Goal: Transaction & Acquisition: Book appointment/travel/reservation

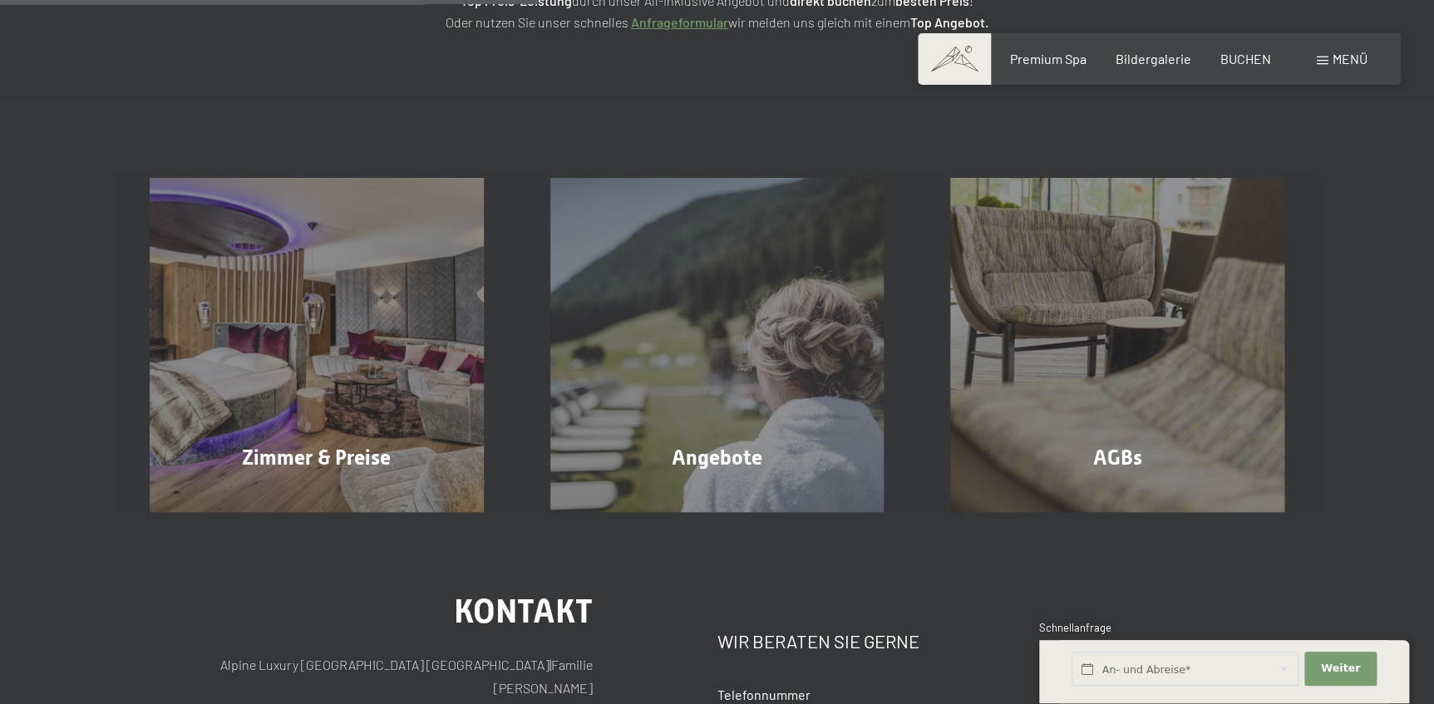
scroll to position [529, 0]
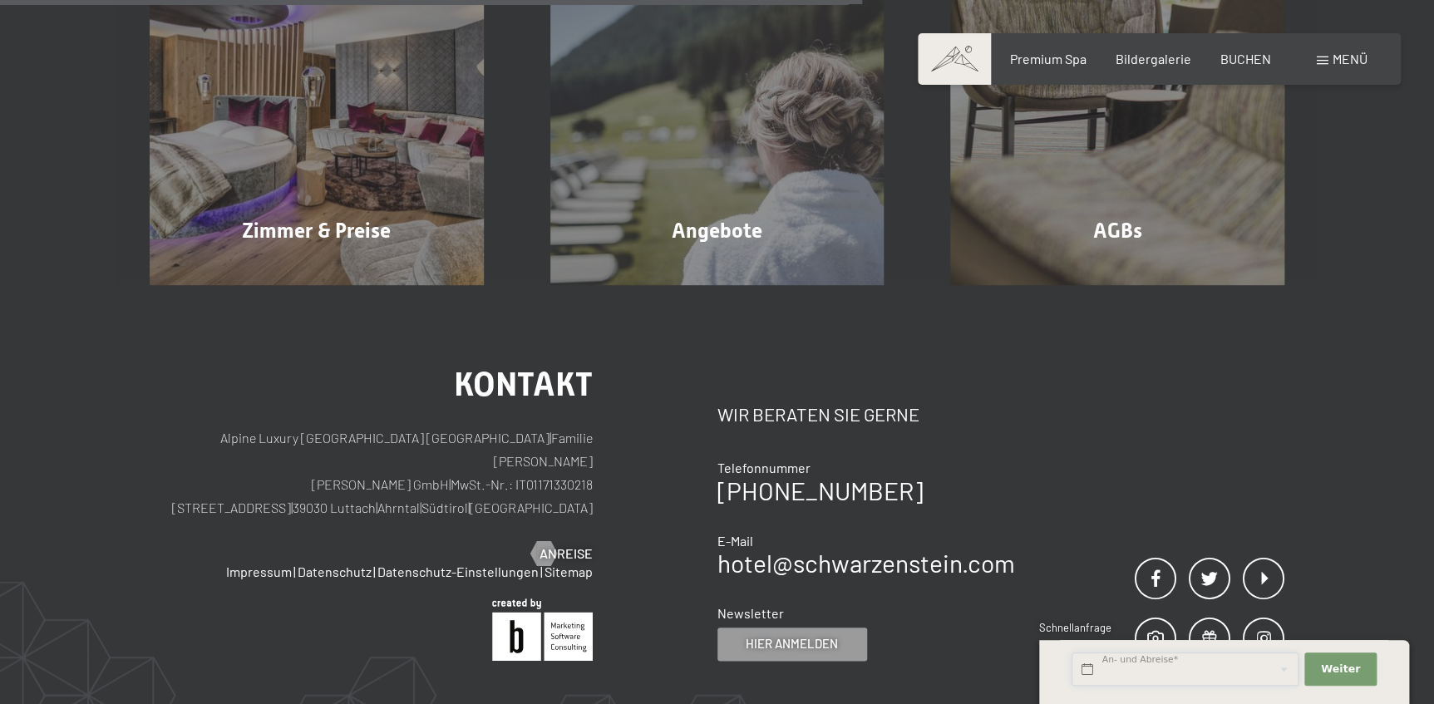
click at [1117, 669] on input "text" at bounding box center [1185, 670] width 227 height 34
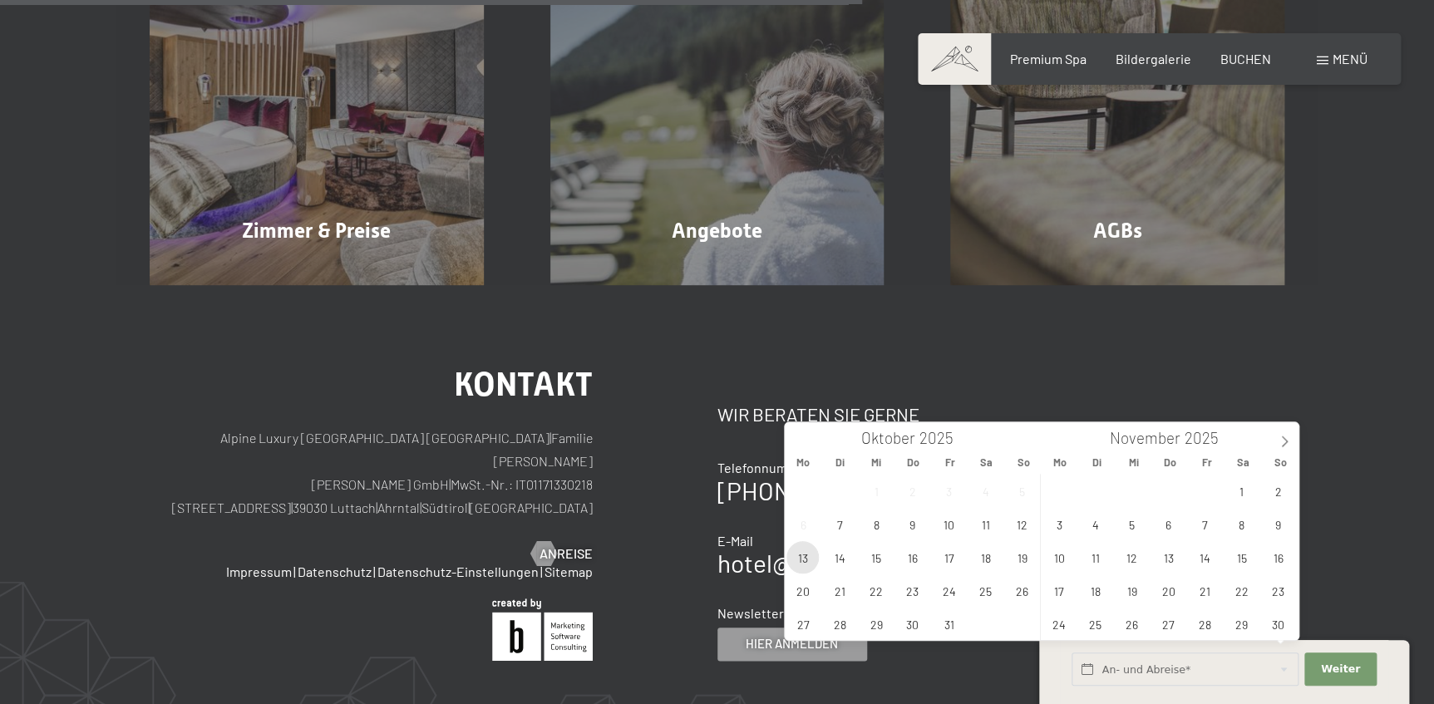
click at [802, 557] on span "13" at bounding box center [803, 557] width 32 height 32
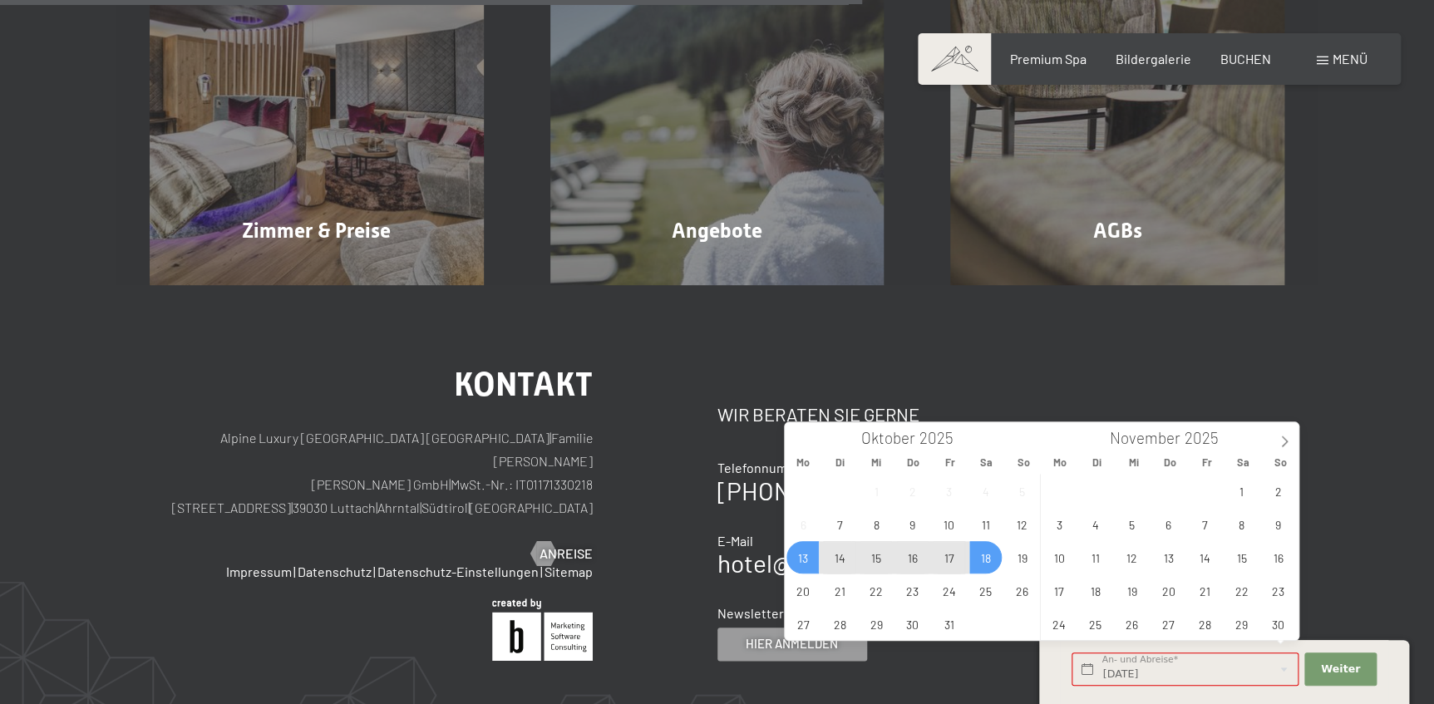
click at [989, 561] on span "18" at bounding box center [986, 557] width 32 height 32
type input "Mo. 13.10.2025 - Sa. 18.10.2025"
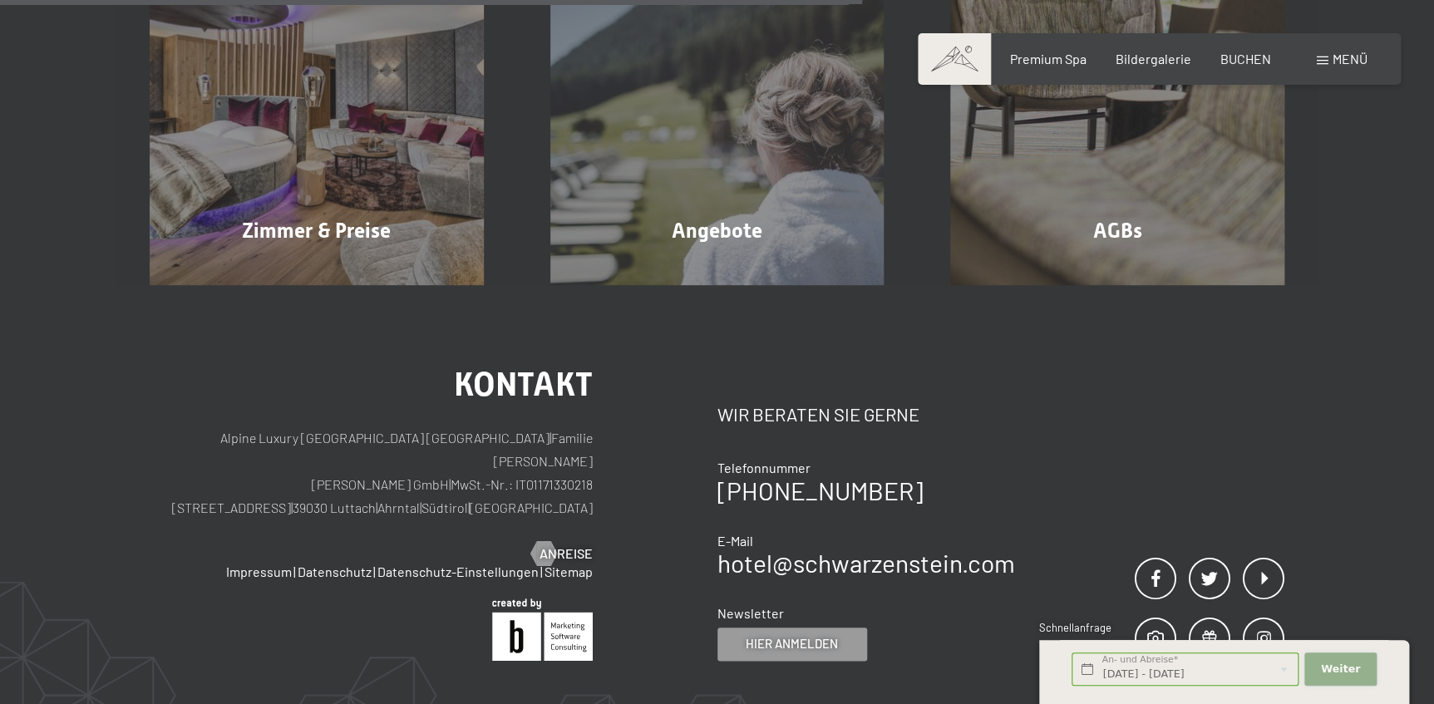
click at [1349, 670] on span "Weiter" at bounding box center [1340, 669] width 39 height 15
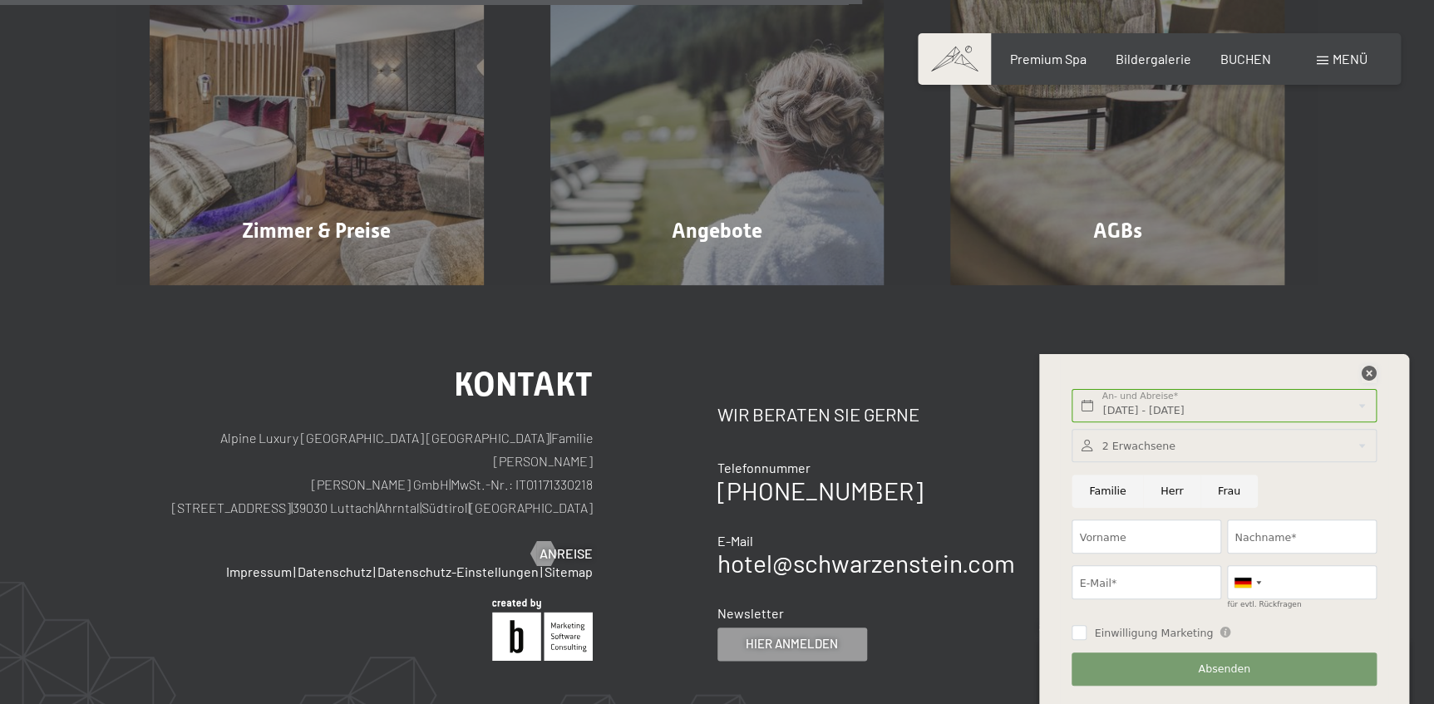
click at [1365, 373] on icon at bounding box center [1369, 373] width 15 height 15
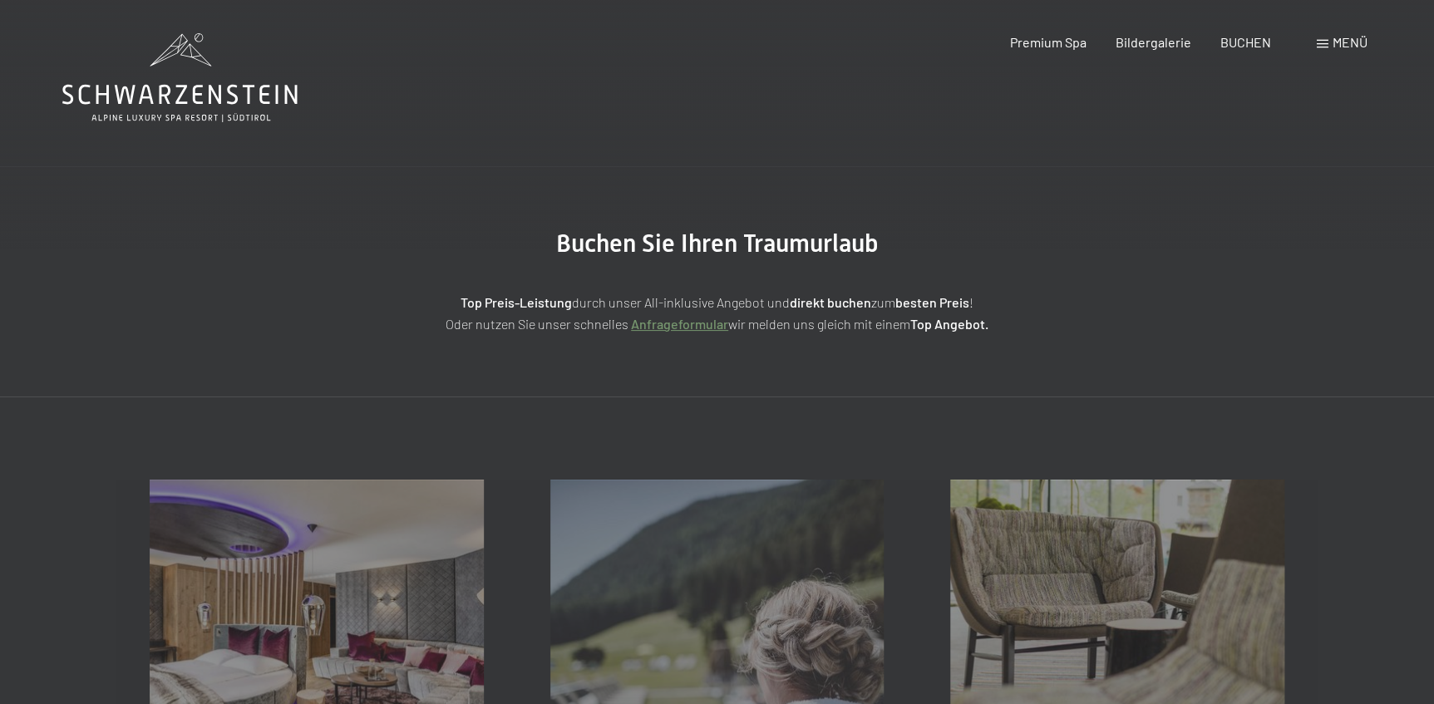
scroll to position [377, 0]
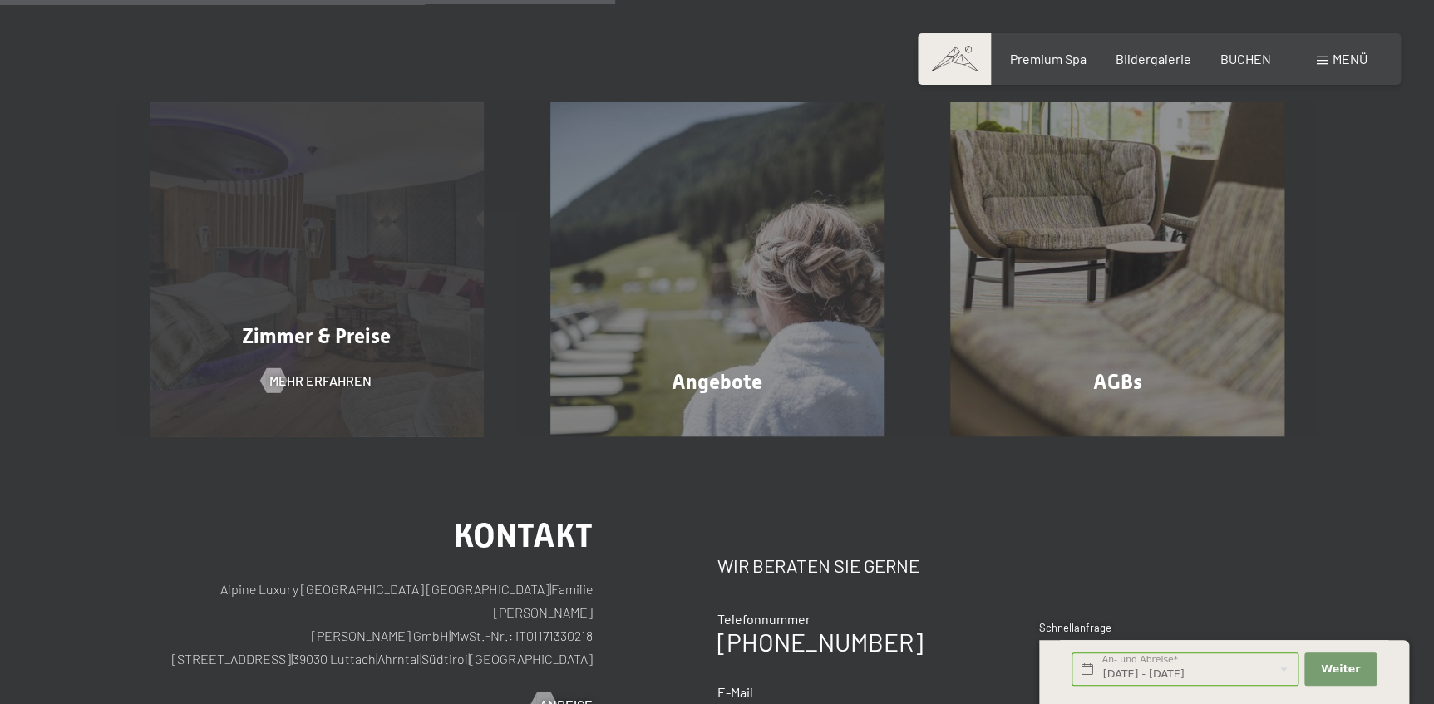
click at [324, 342] on div "Zimmer & Preise Mehr erfahren" at bounding box center [316, 269] width 401 height 334
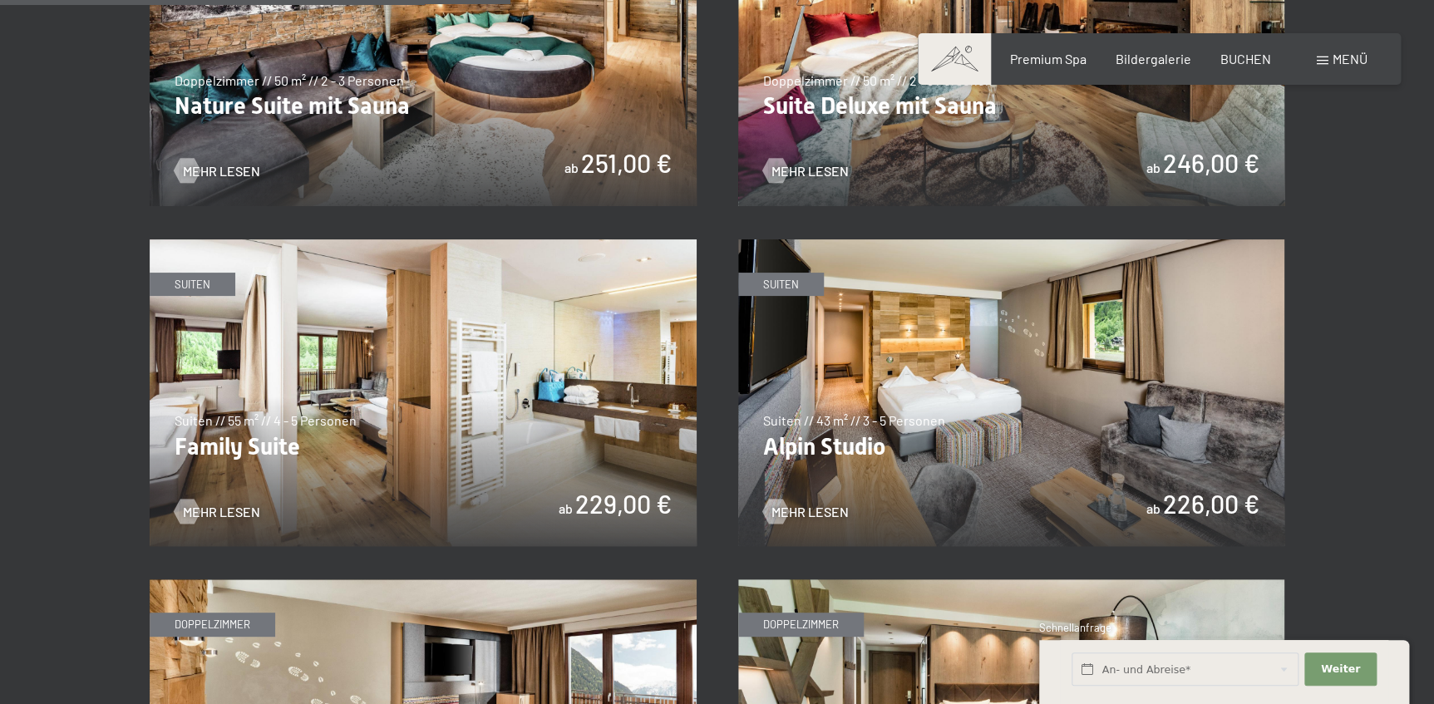
scroll to position [1587, 0]
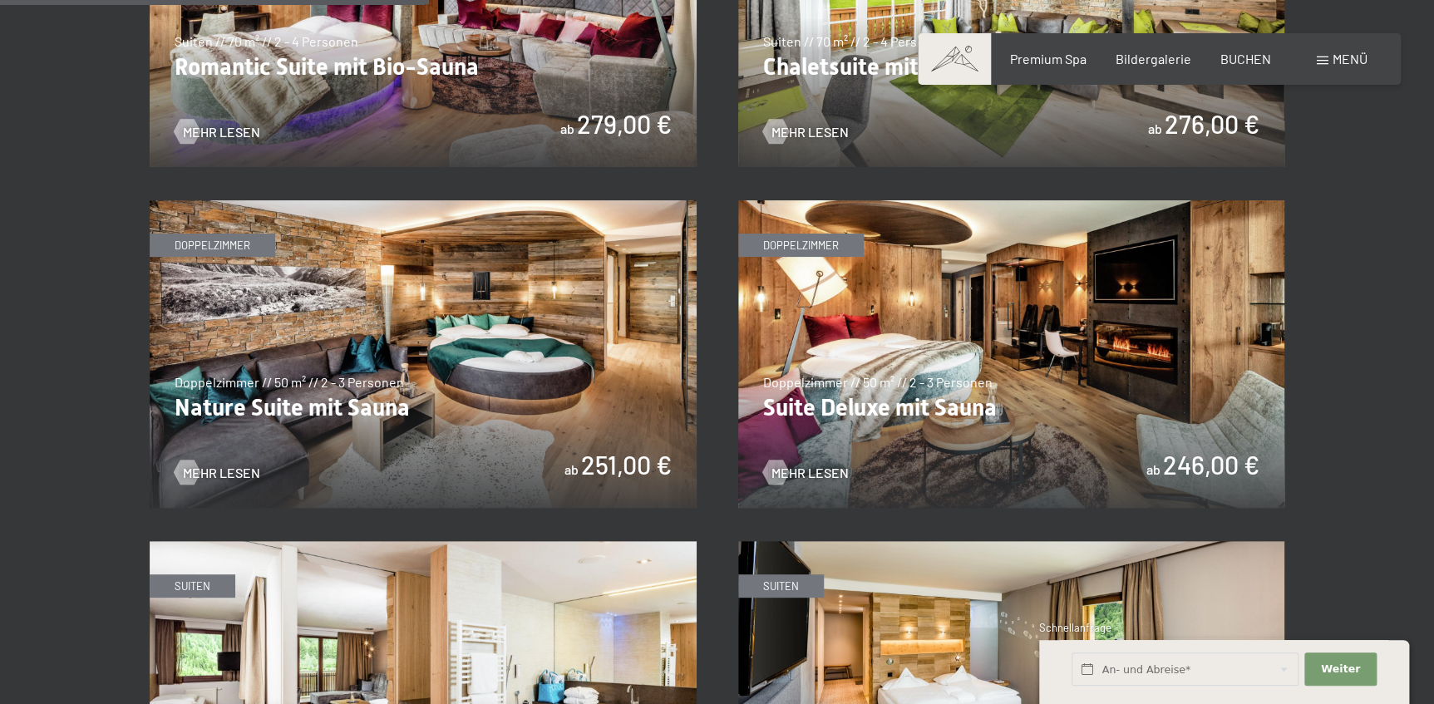
click at [894, 314] on img at bounding box center [1011, 354] width 547 height 308
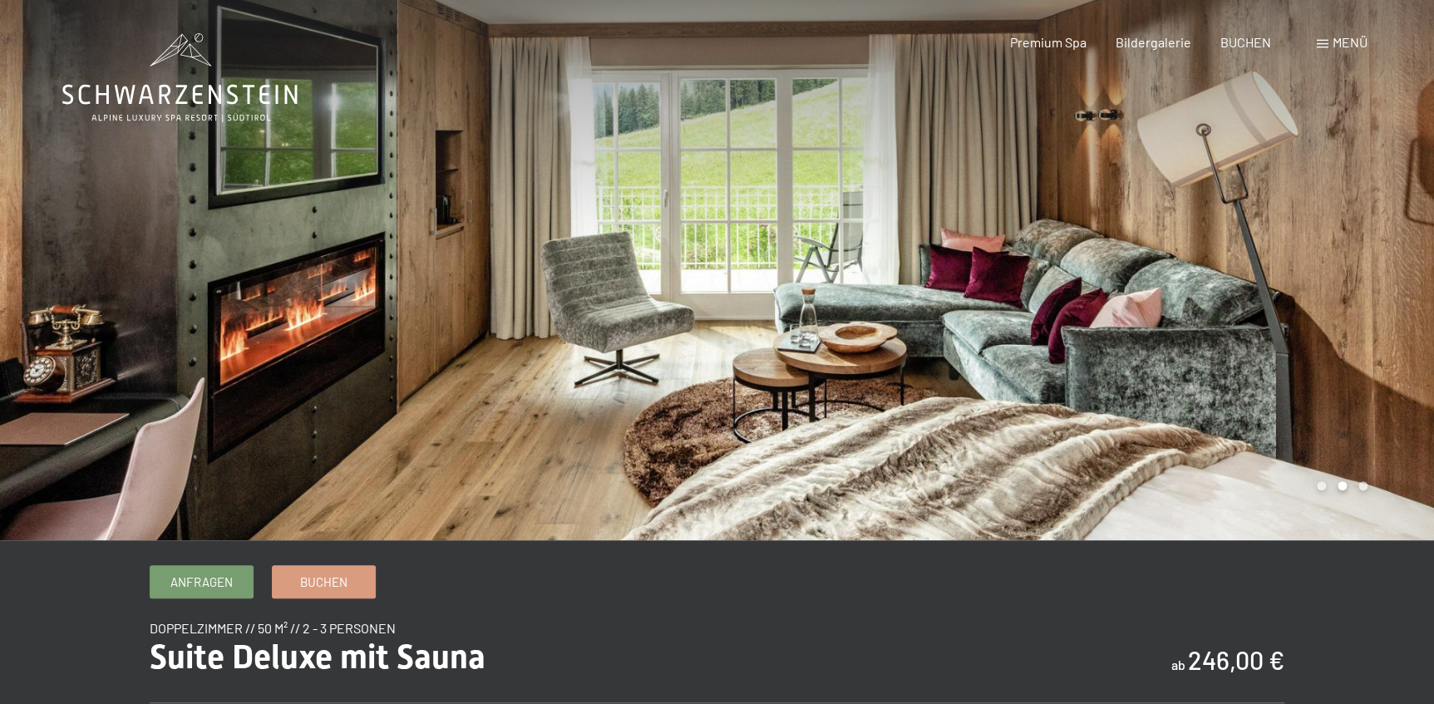
click at [1397, 301] on div at bounding box center [1077, 270] width 718 height 540
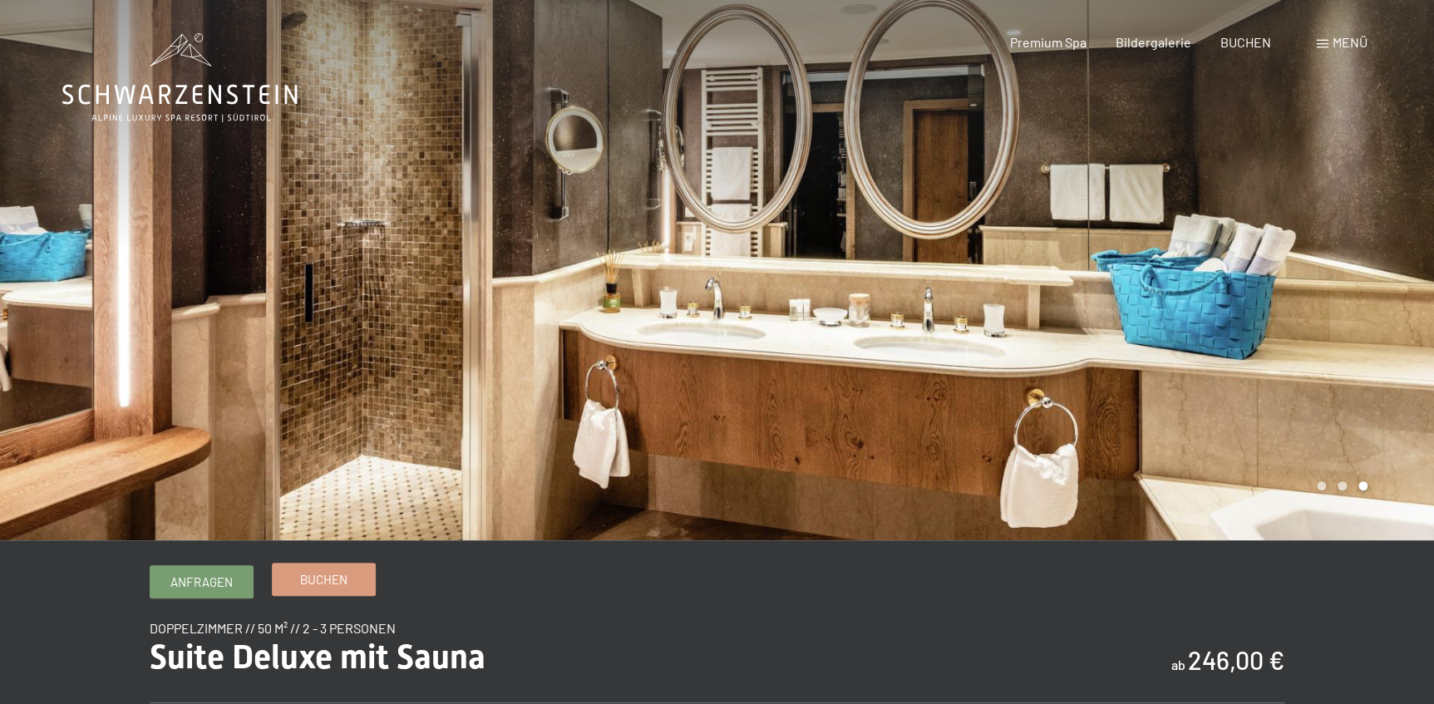
click at [306, 579] on span "Buchen" at bounding box center [323, 579] width 47 height 17
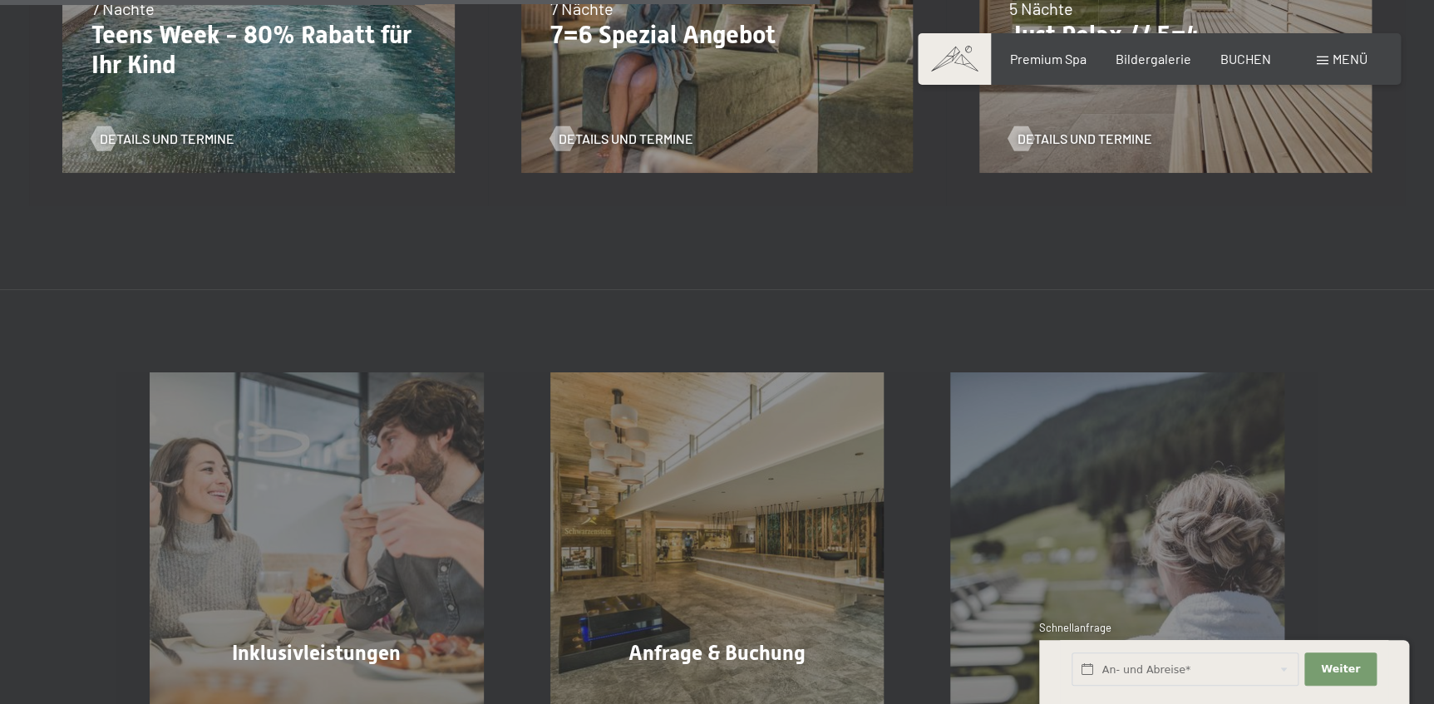
scroll to position [982, 0]
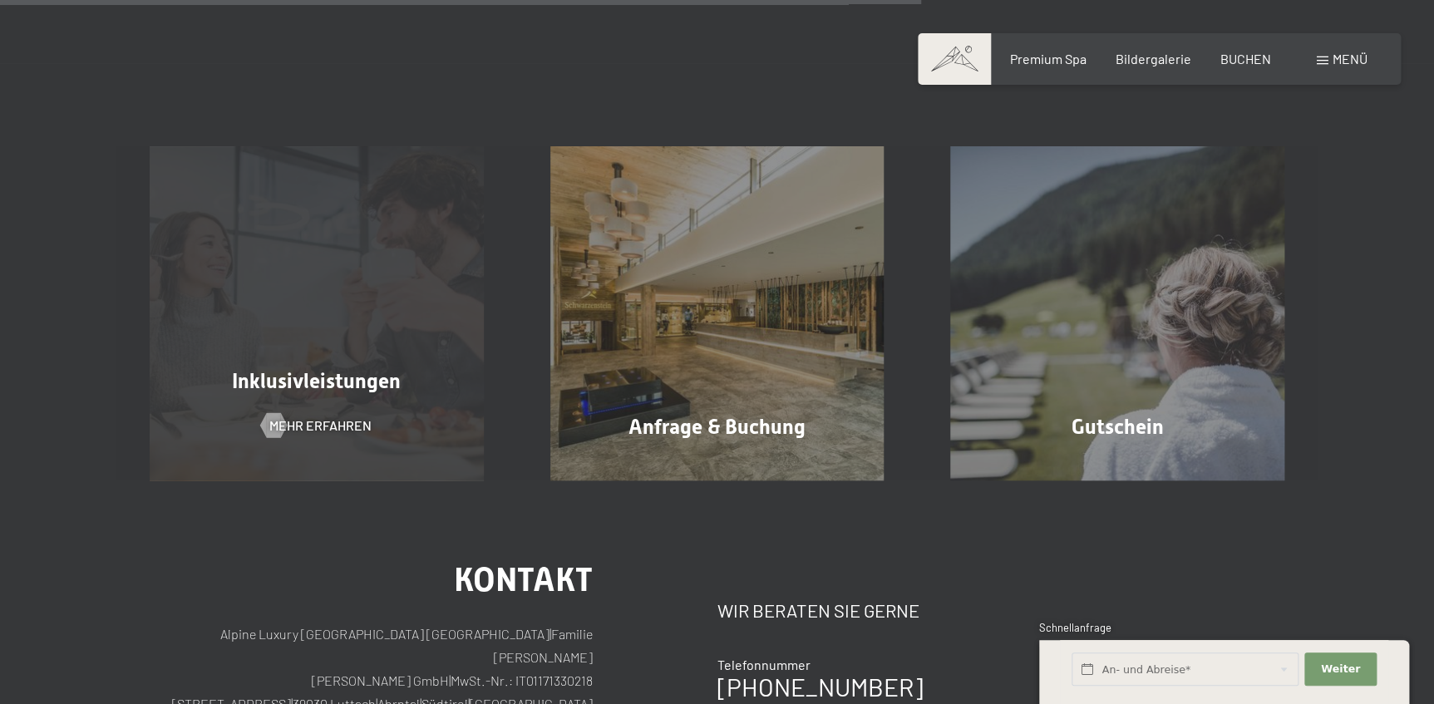
click at [249, 321] on div "Inklusivleistungen Mehr erfahren" at bounding box center [316, 313] width 401 height 334
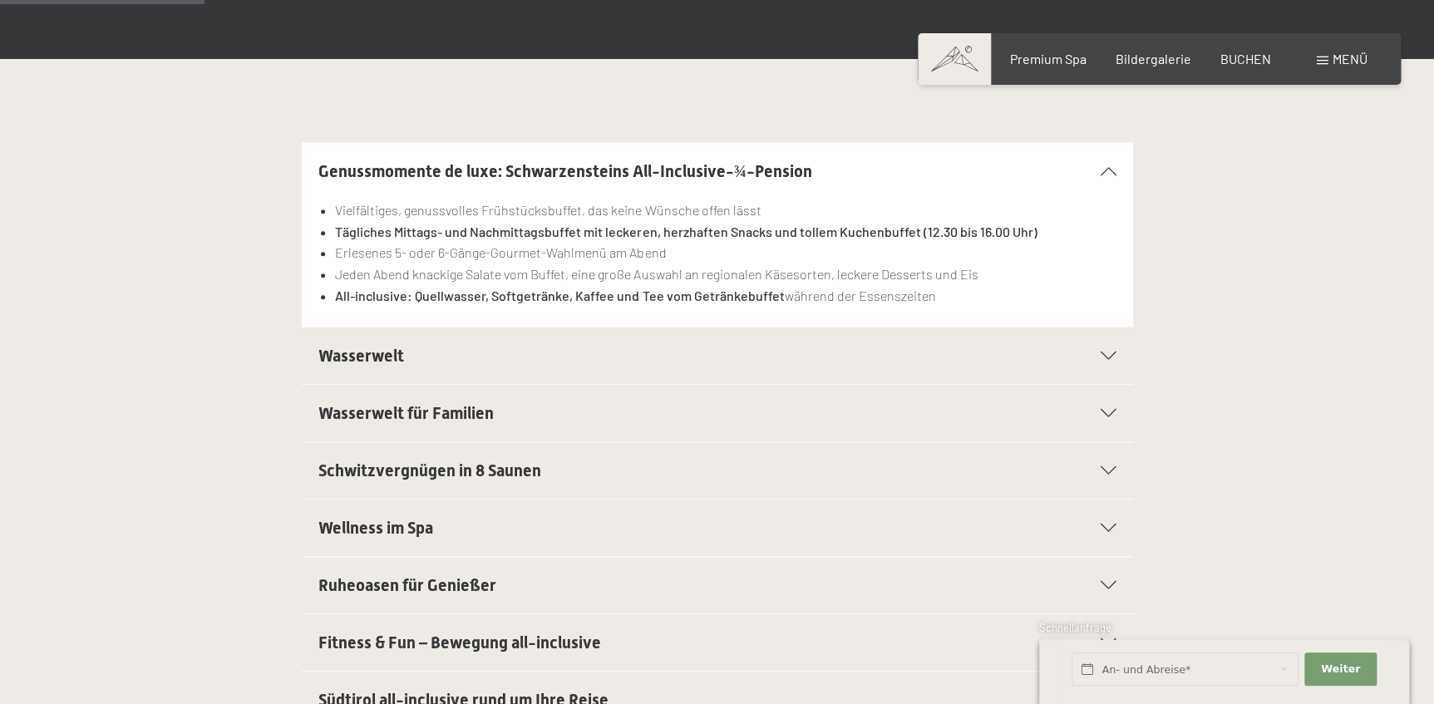
scroll to position [529, 0]
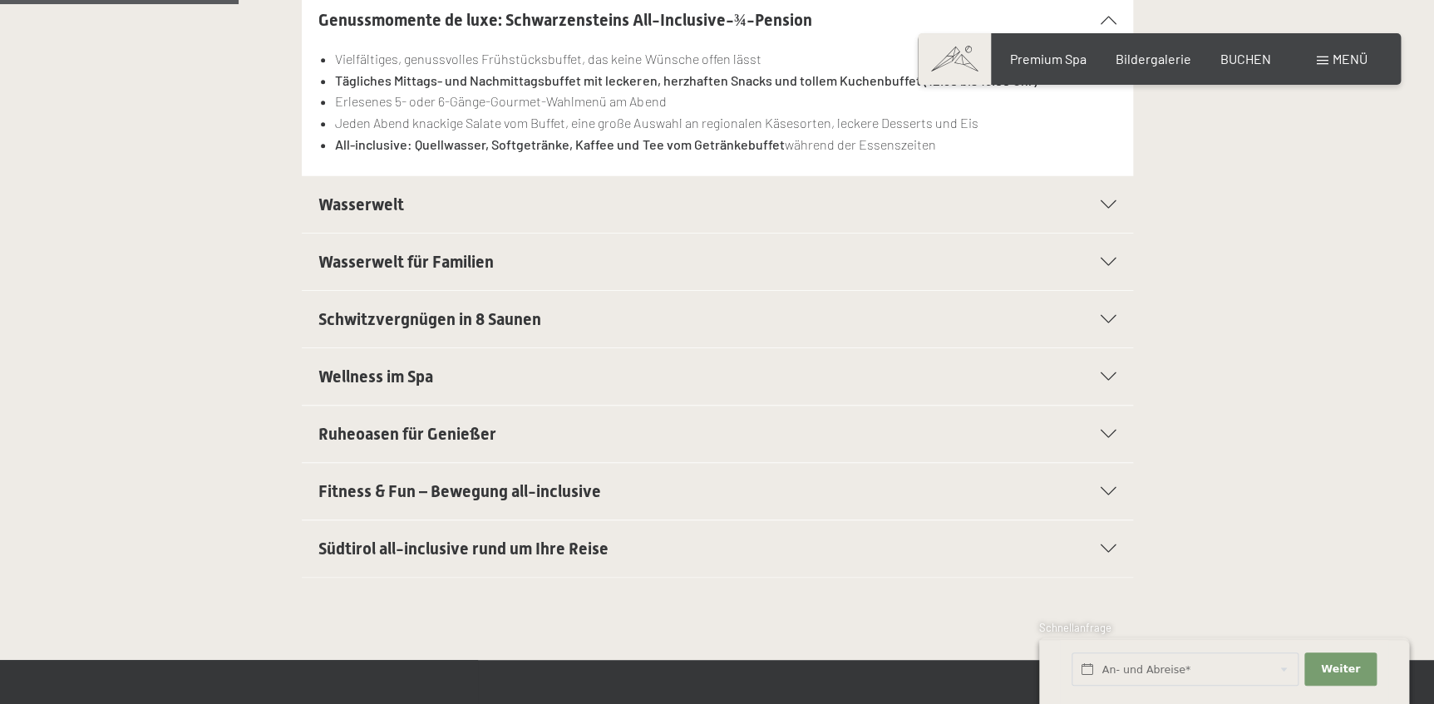
click at [1105, 492] on icon at bounding box center [1109, 491] width 16 height 8
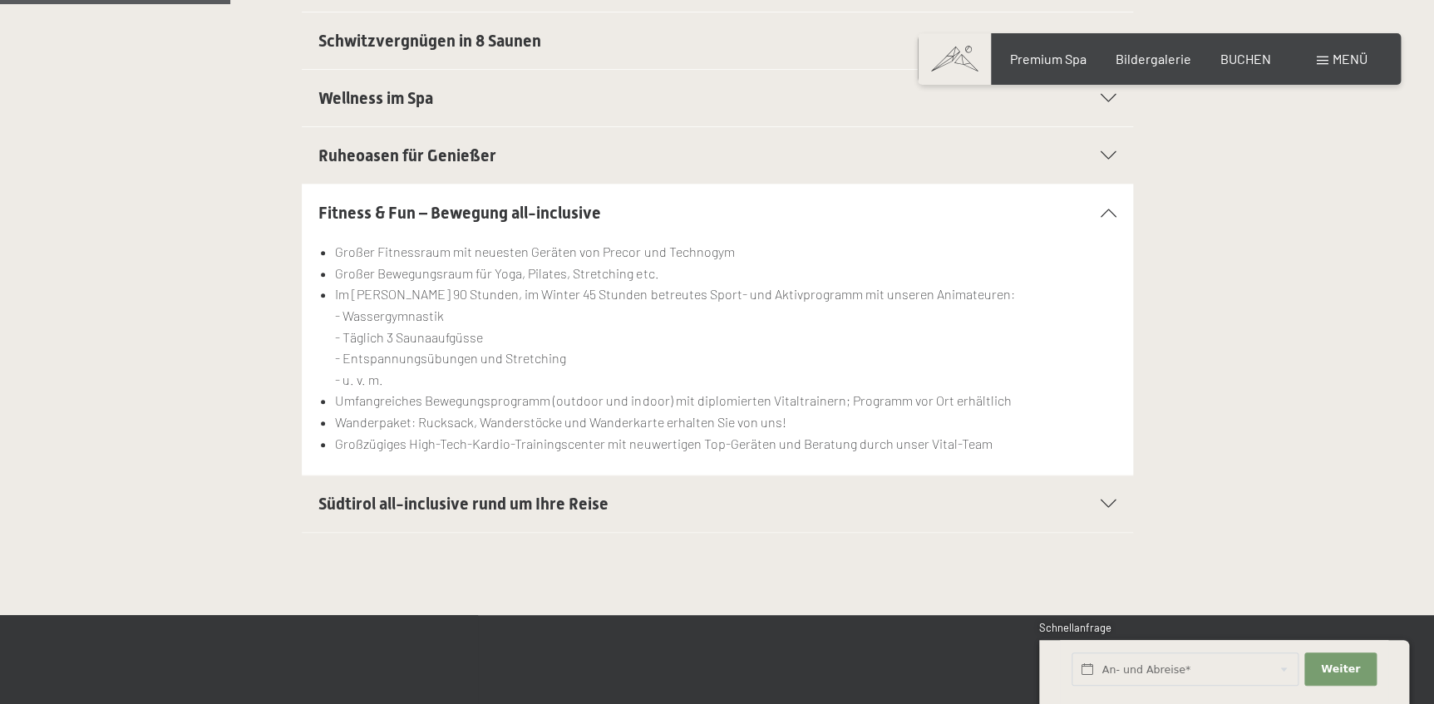
scroll to position [453, 0]
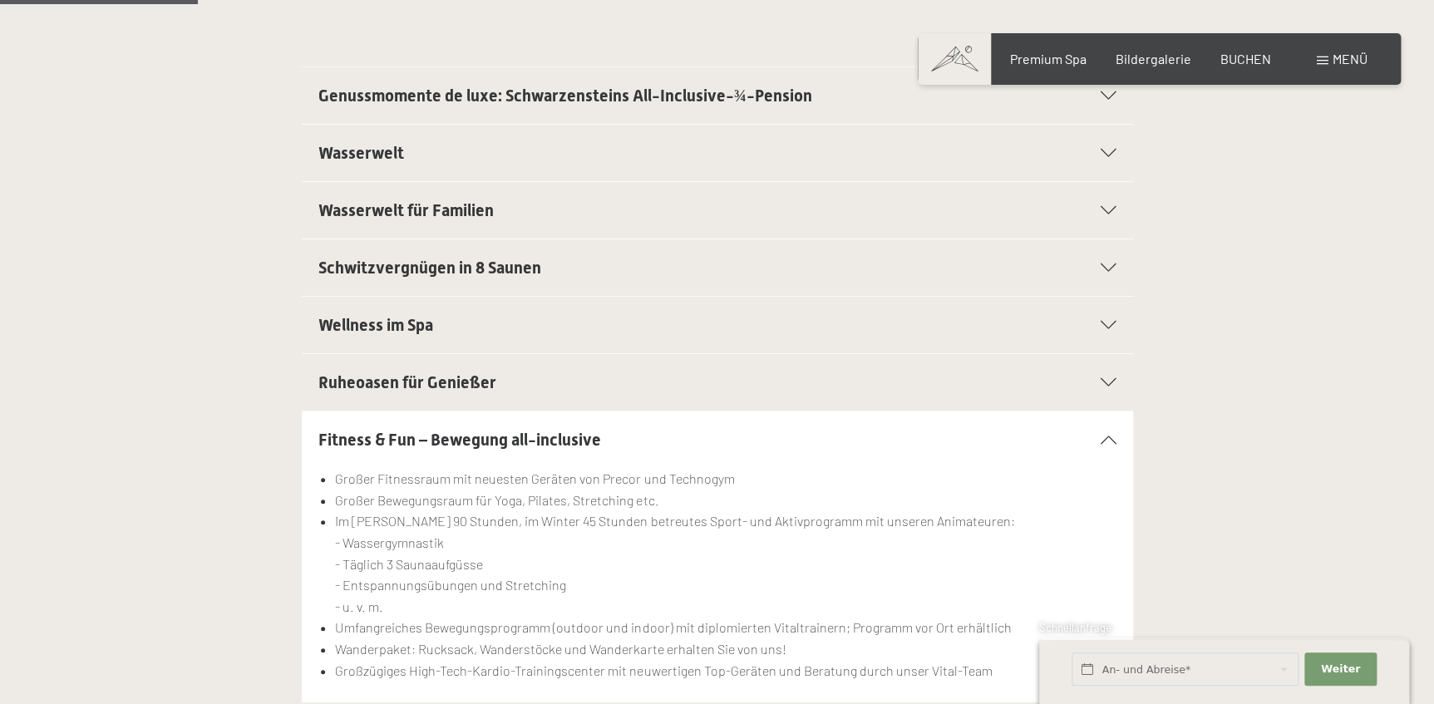
click at [392, 326] on span "Wellness im Spa" at bounding box center [375, 325] width 115 height 20
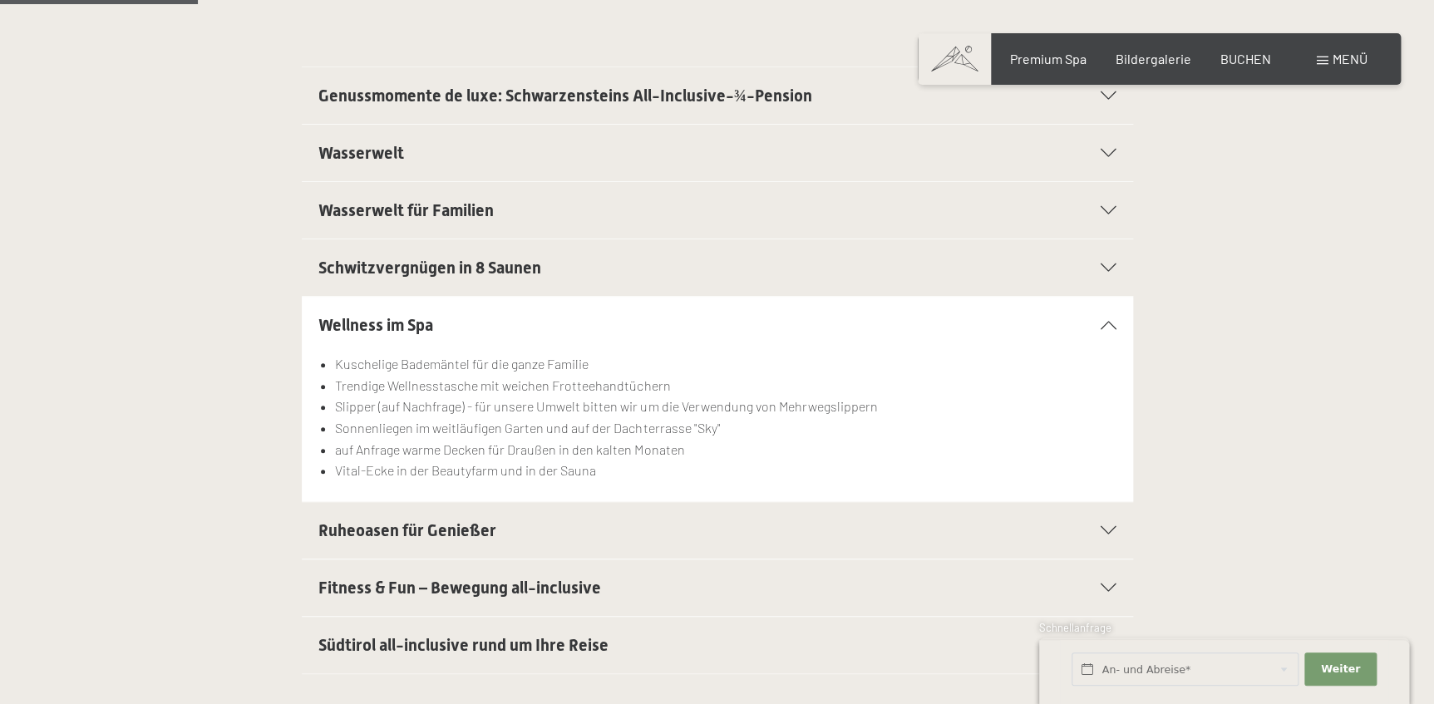
click at [360, 153] on span "Wasserwelt" at bounding box center [361, 153] width 86 height 20
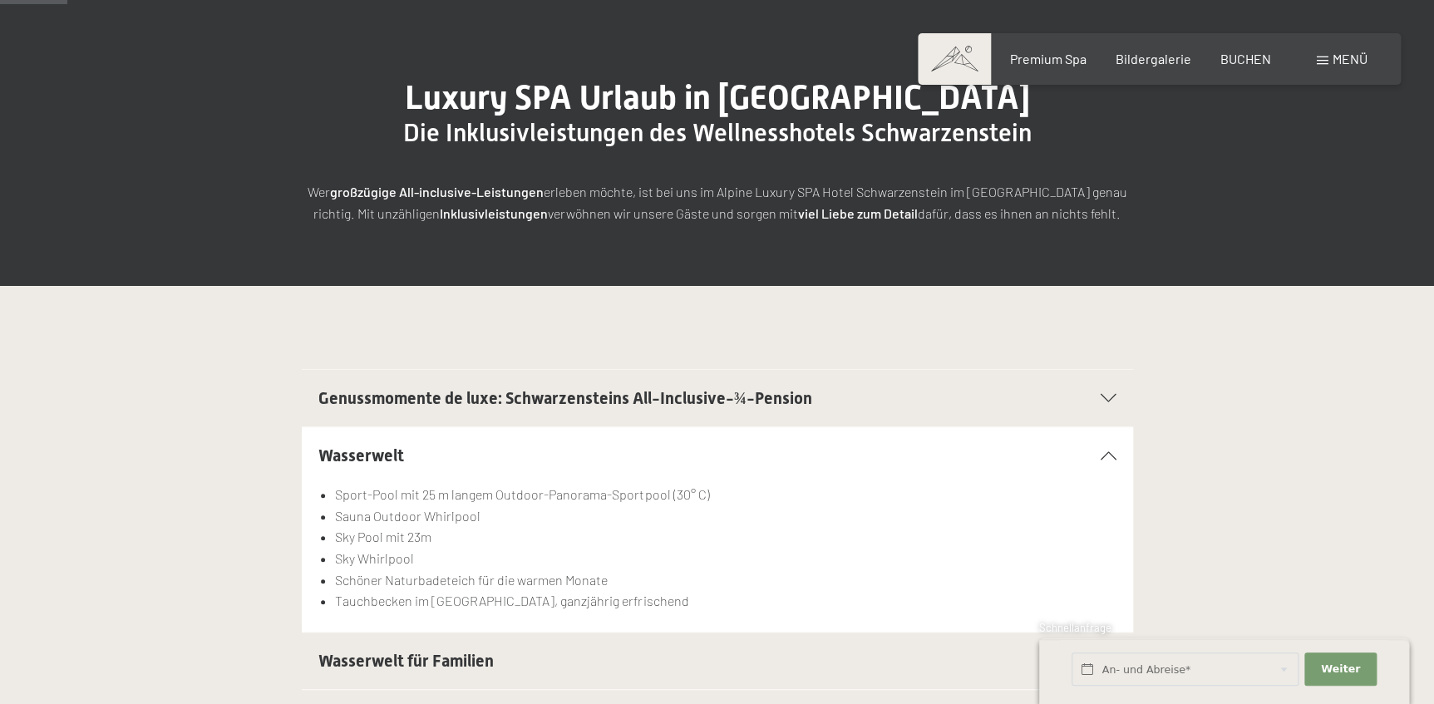
scroll to position [0, 0]
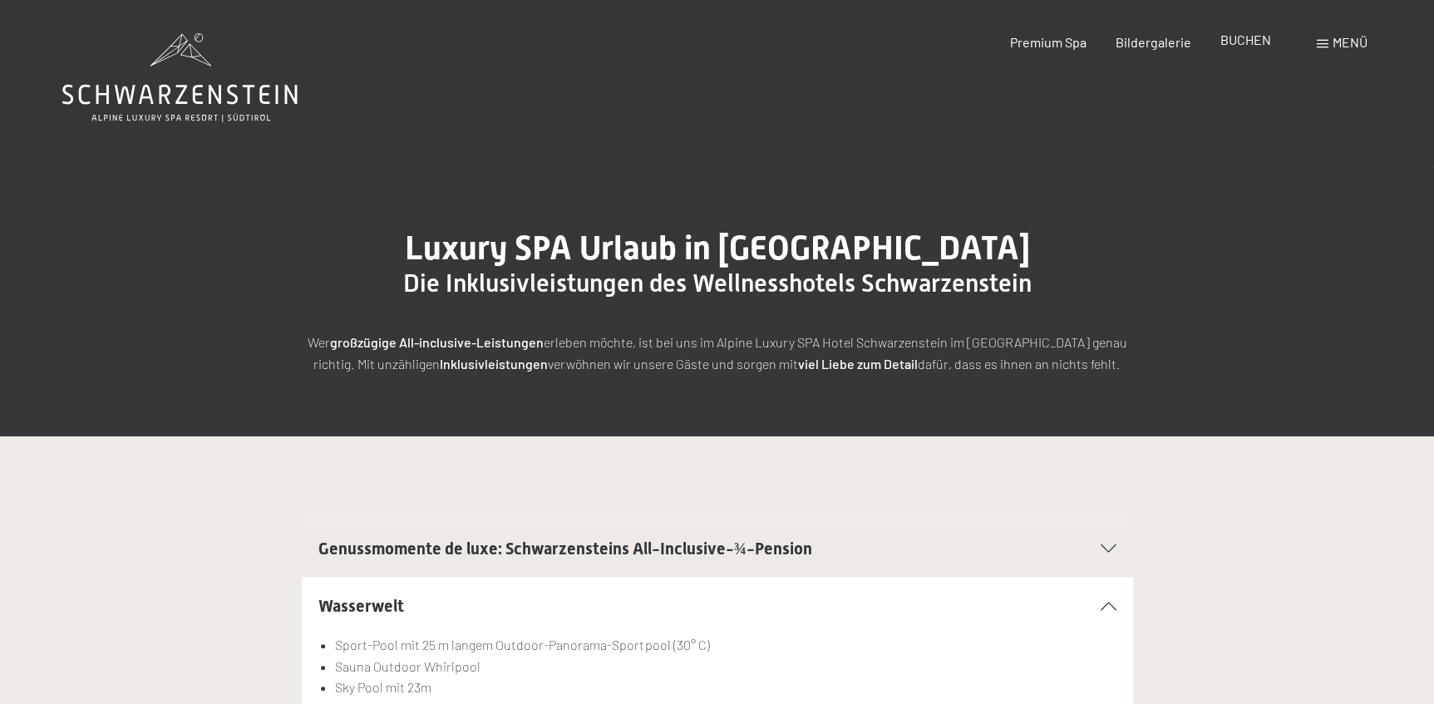
click at [1252, 40] on span "BUCHEN" at bounding box center [1246, 40] width 51 height 16
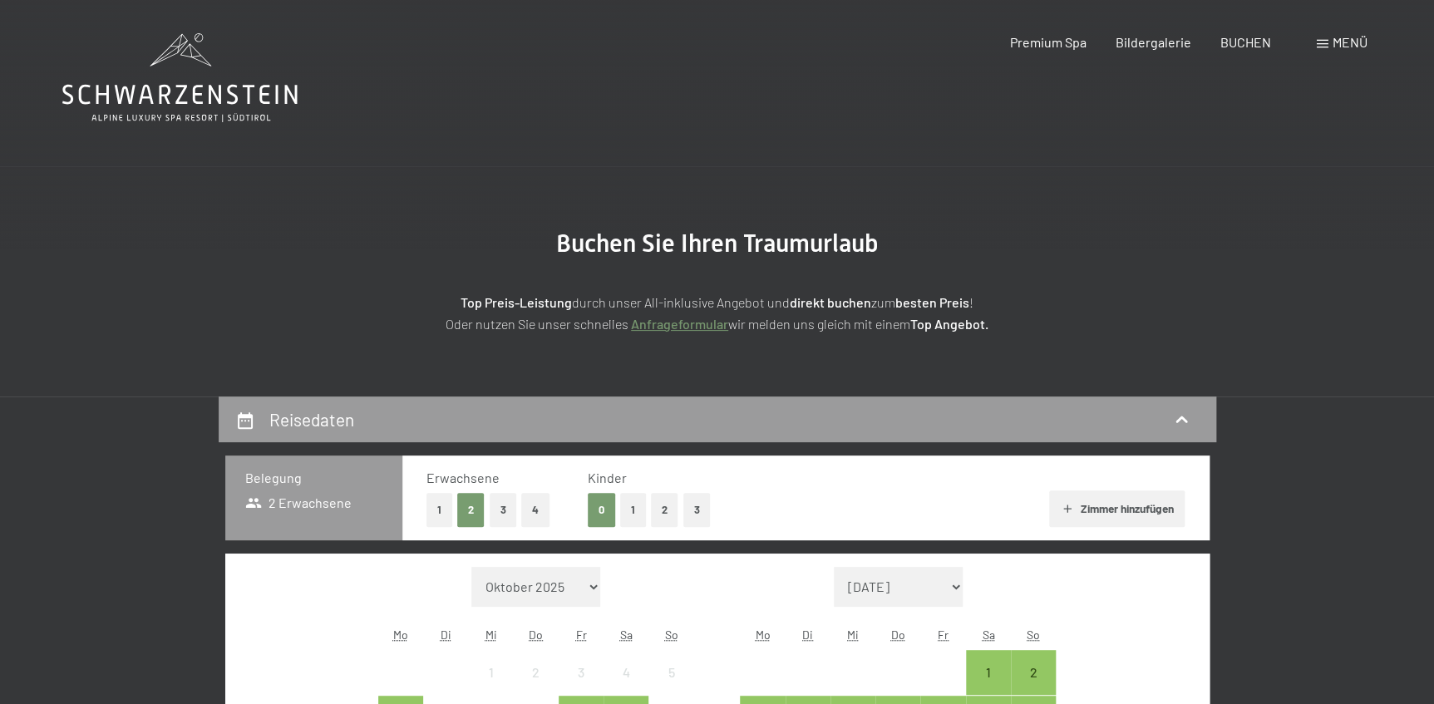
scroll to position [302, 0]
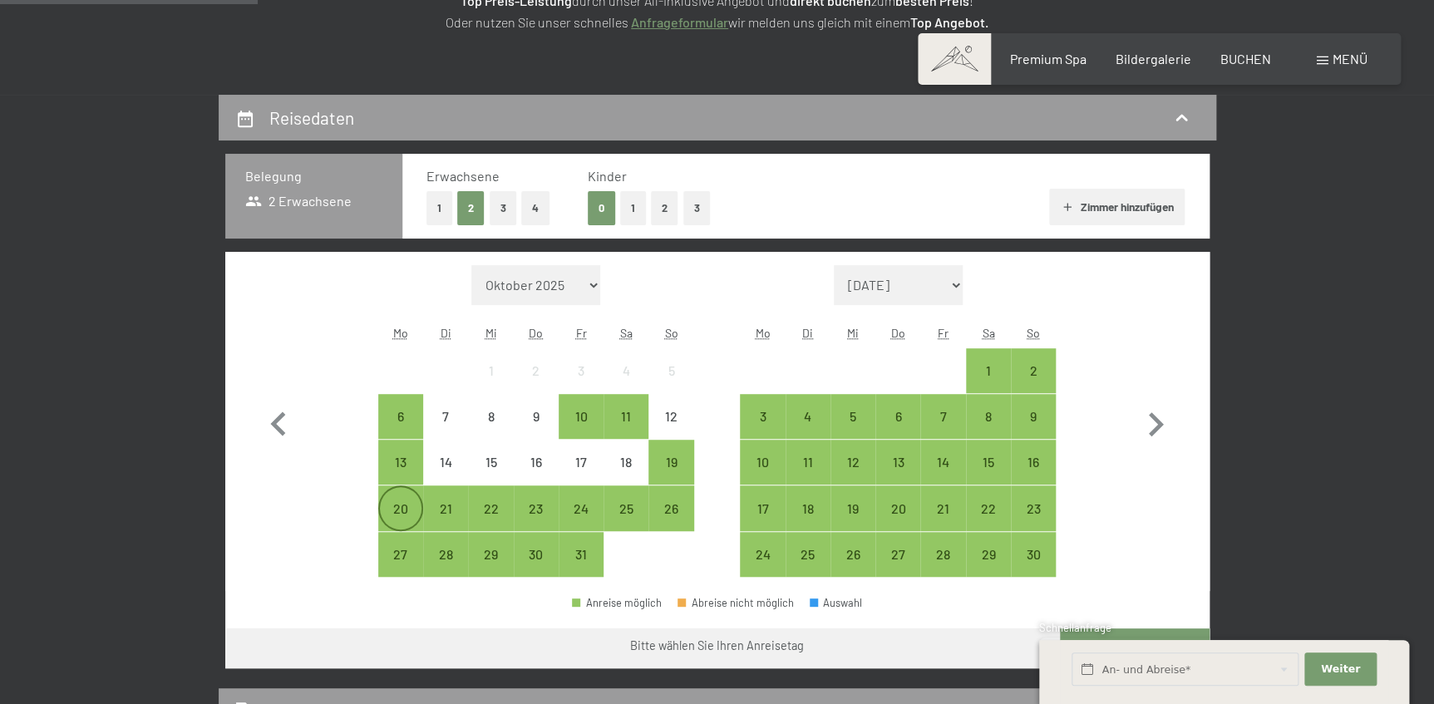
click at [392, 509] on div "20" at bounding box center [401, 523] width 42 height 42
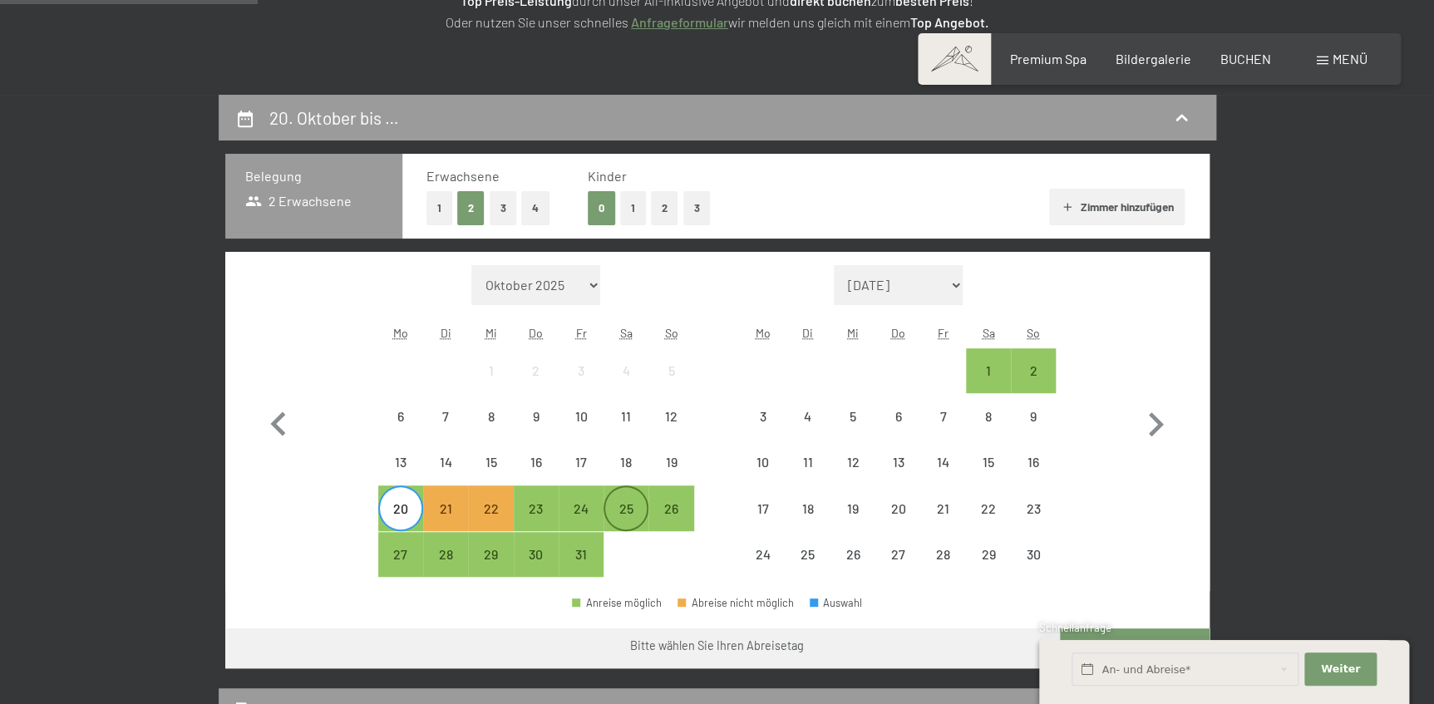
click at [629, 515] on div "25" at bounding box center [626, 523] width 42 height 42
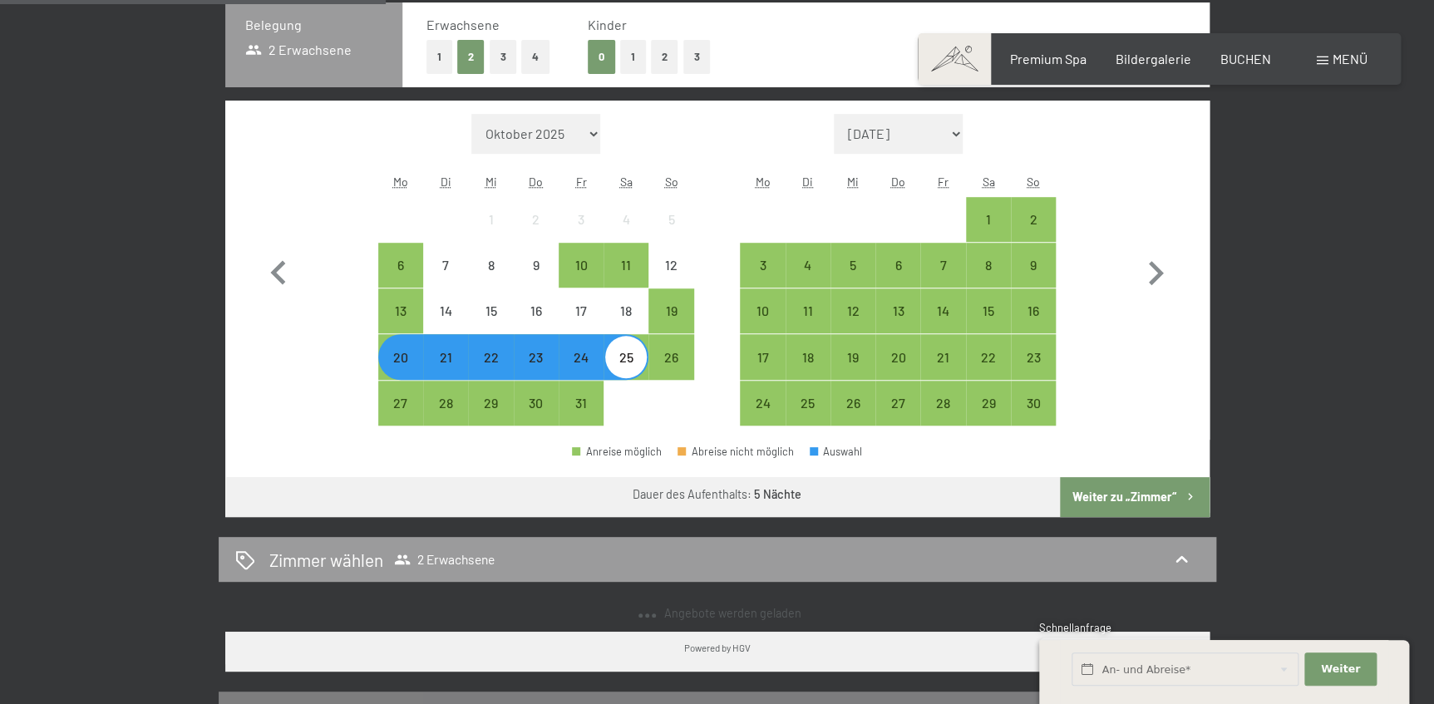
scroll to position [529, 0]
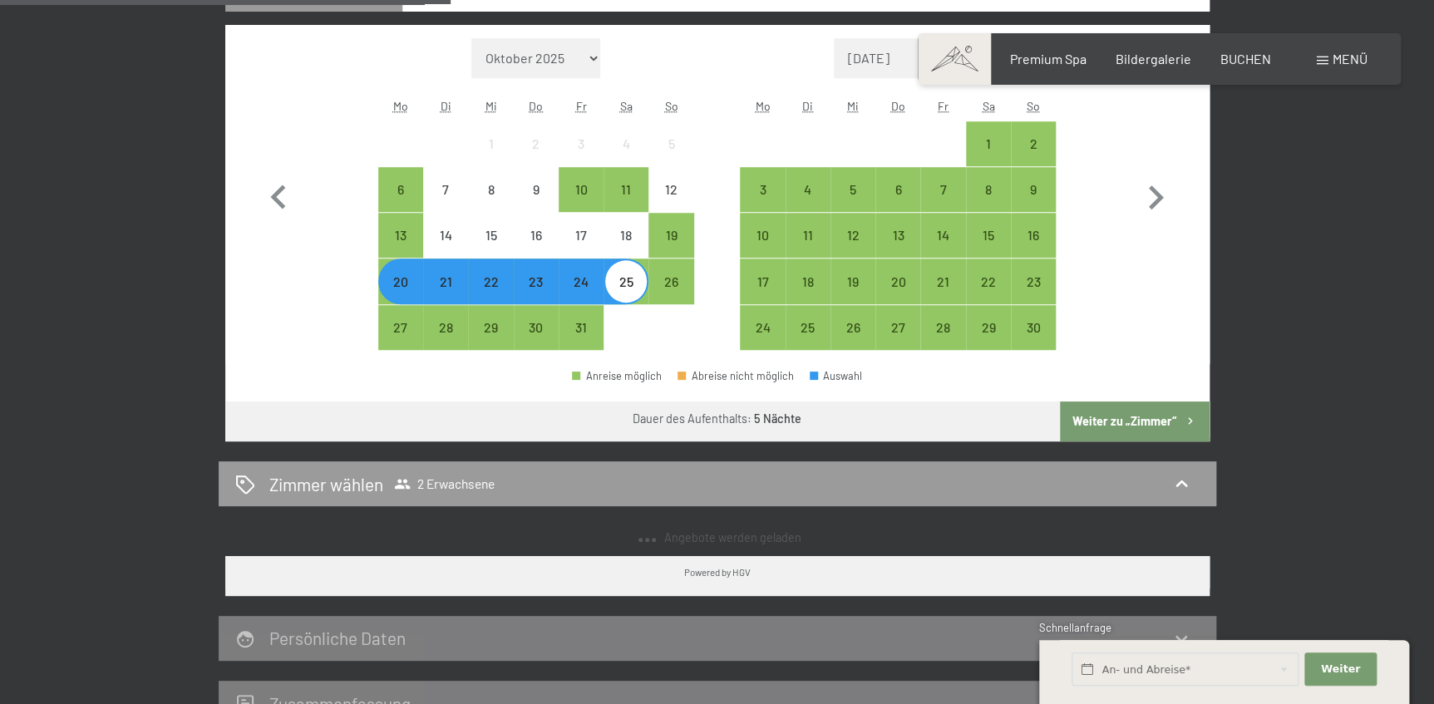
click at [1147, 422] on button "Weiter zu „Zimmer“" at bounding box center [1134, 422] width 149 height 40
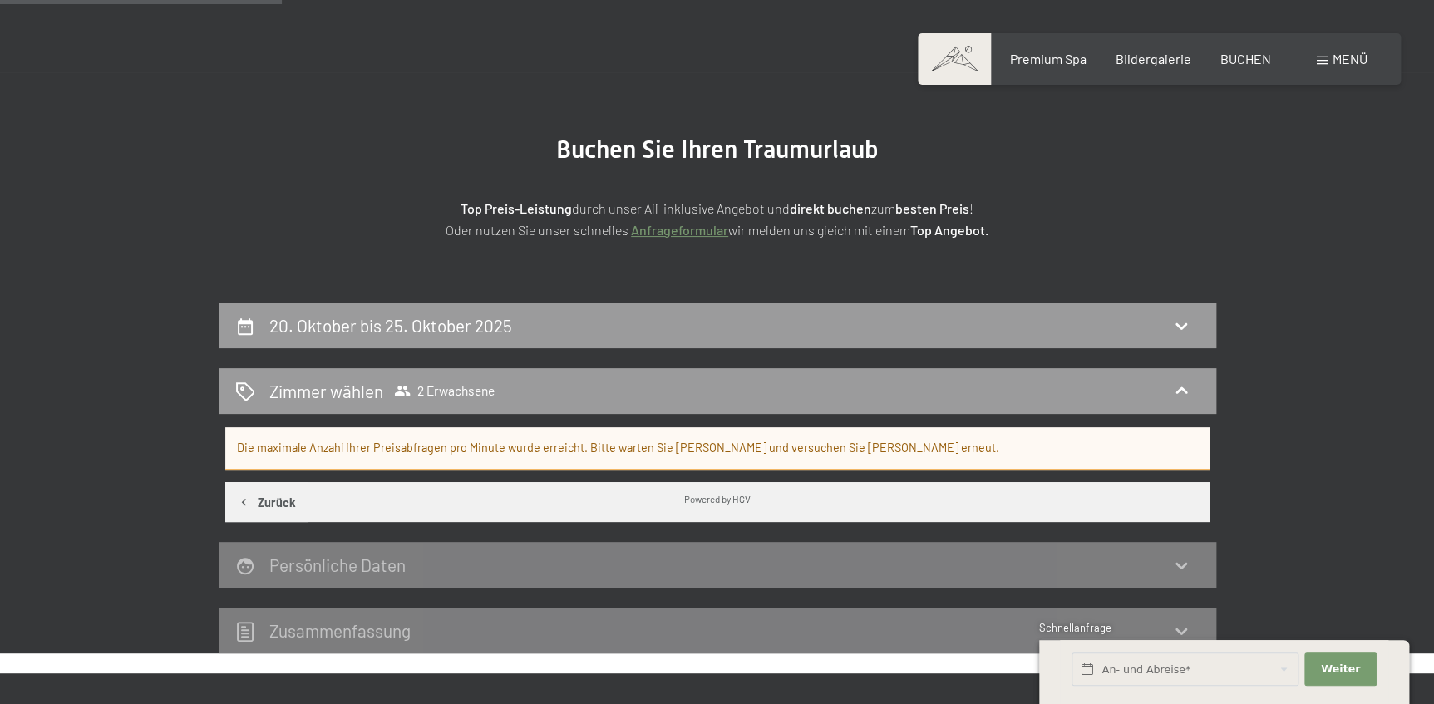
scroll to position [0, 0]
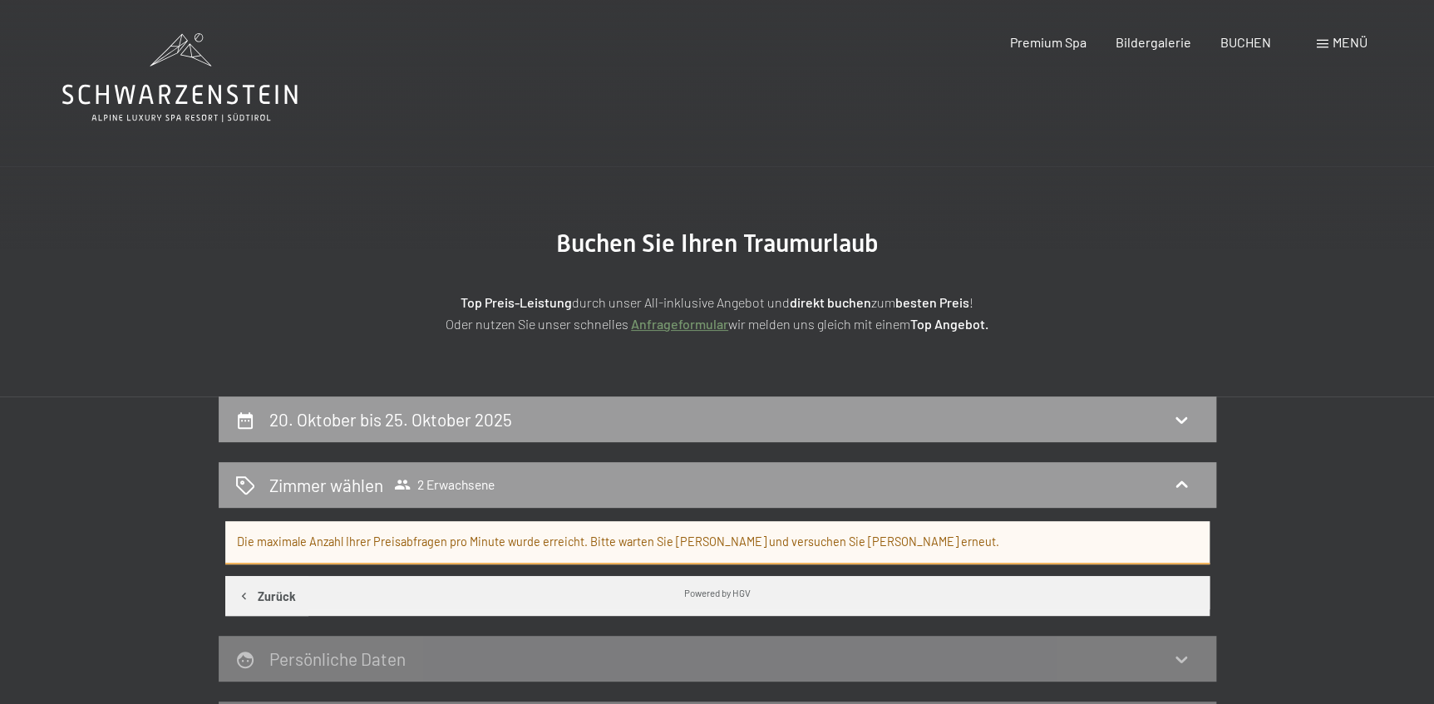
click at [277, 599] on button "Zurück" at bounding box center [266, 596] width 83 height 40
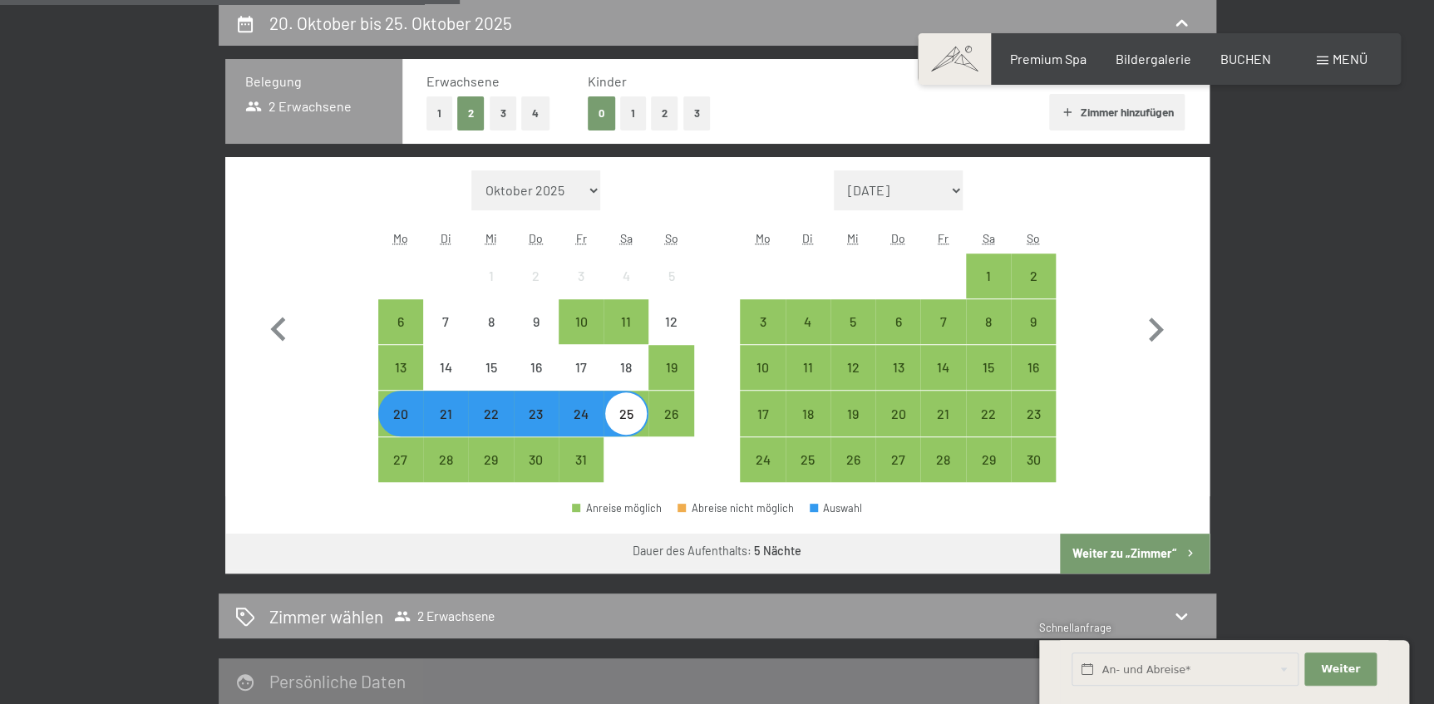
click at [1118, 545] on button "Weiter zu „Zimmer“" at bounding box center [1134, 554] width 149 height 40
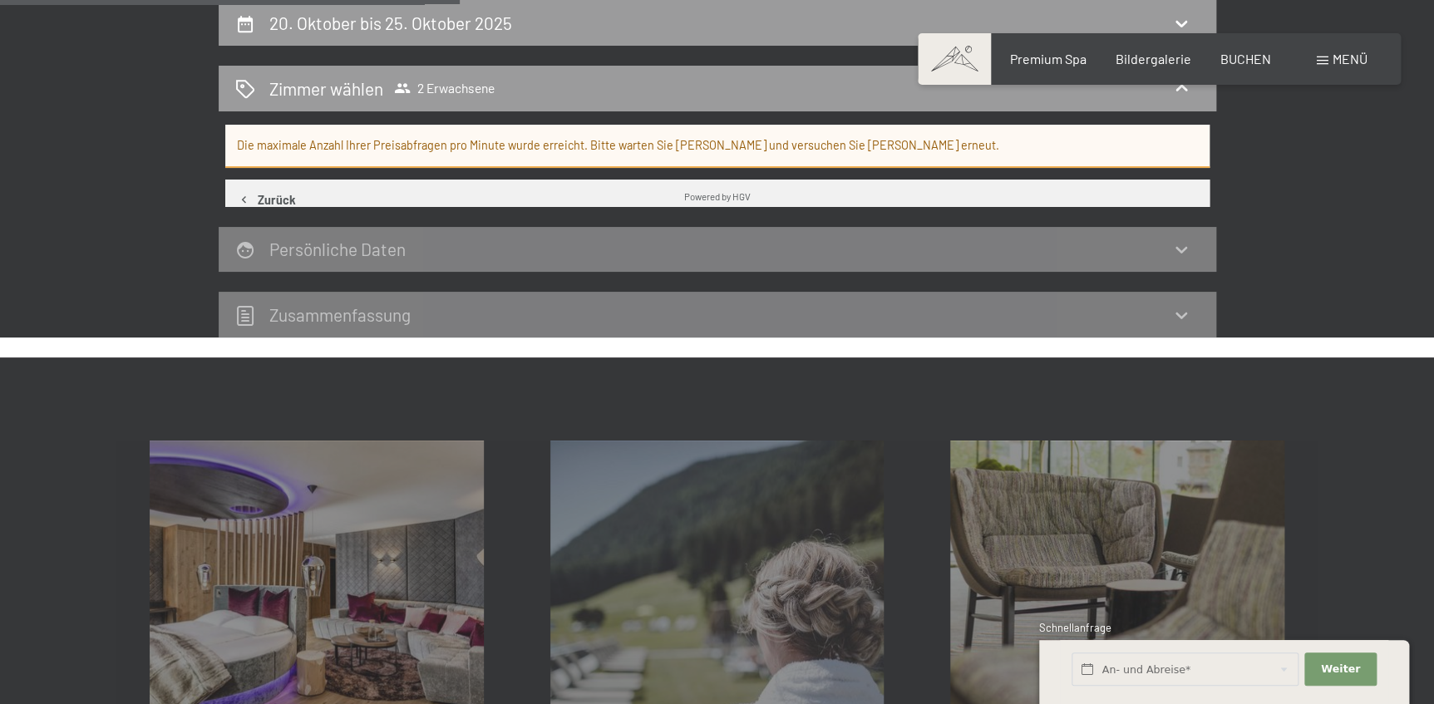
scroll to position [321, 0]
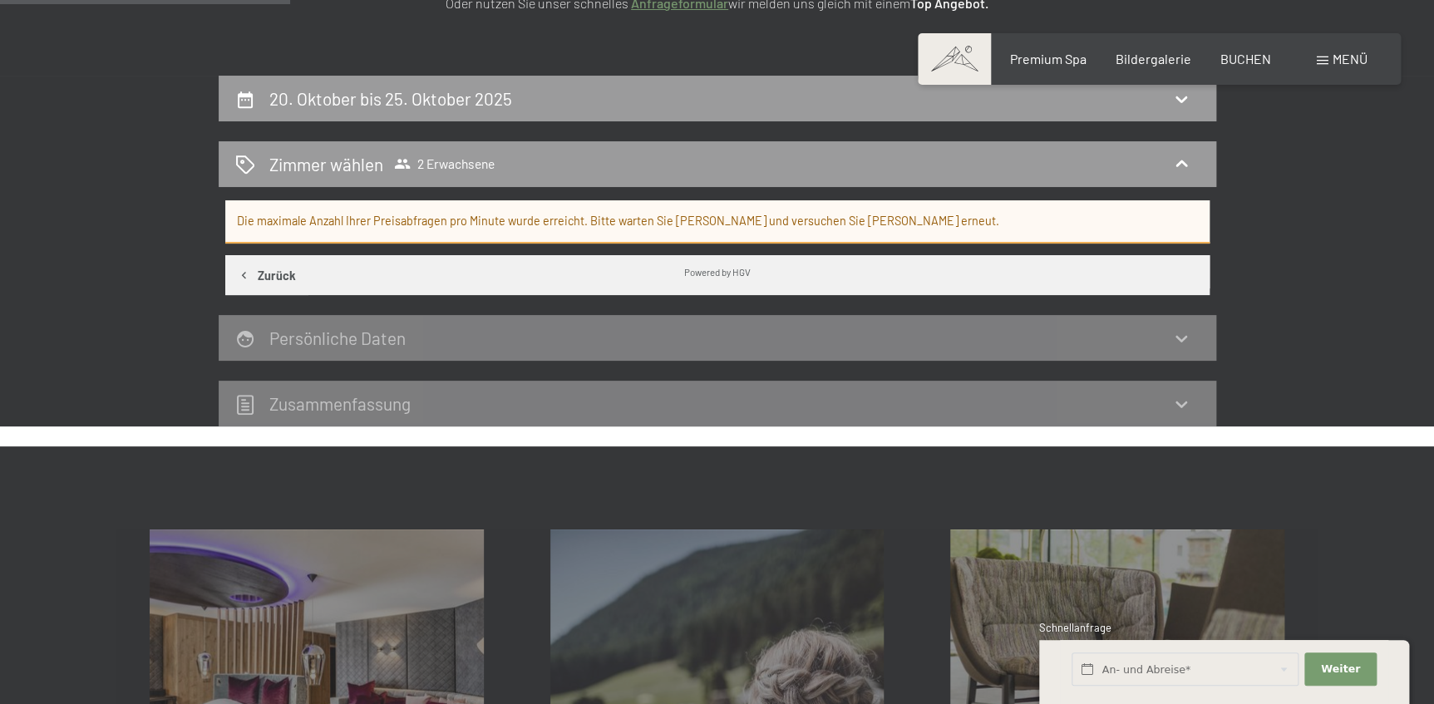
click at [277, 268] on button "Zurück" at bounding box center [266, 275] width 83 height 40
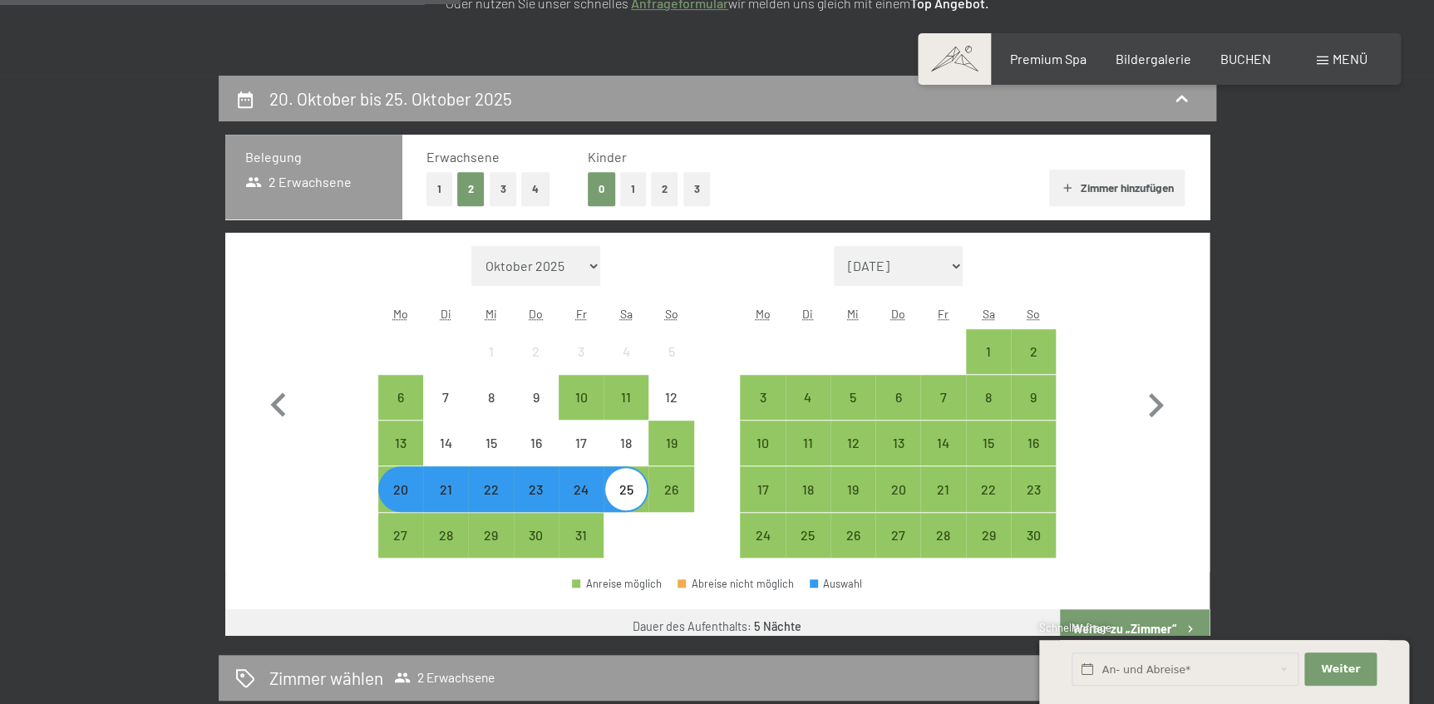
scroll to position [397, 0]
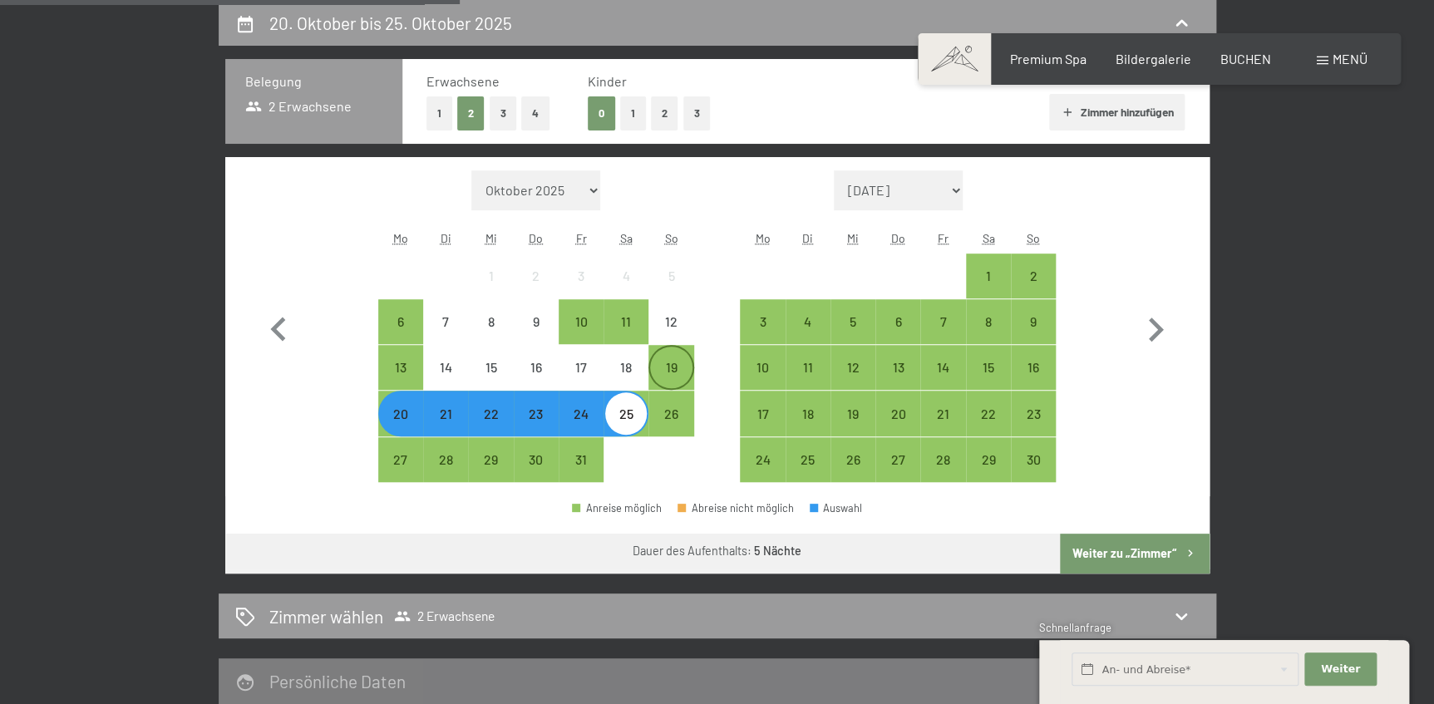
click at [673, 363] on div "19" at bounding box center [671, 382] width 42 height 42
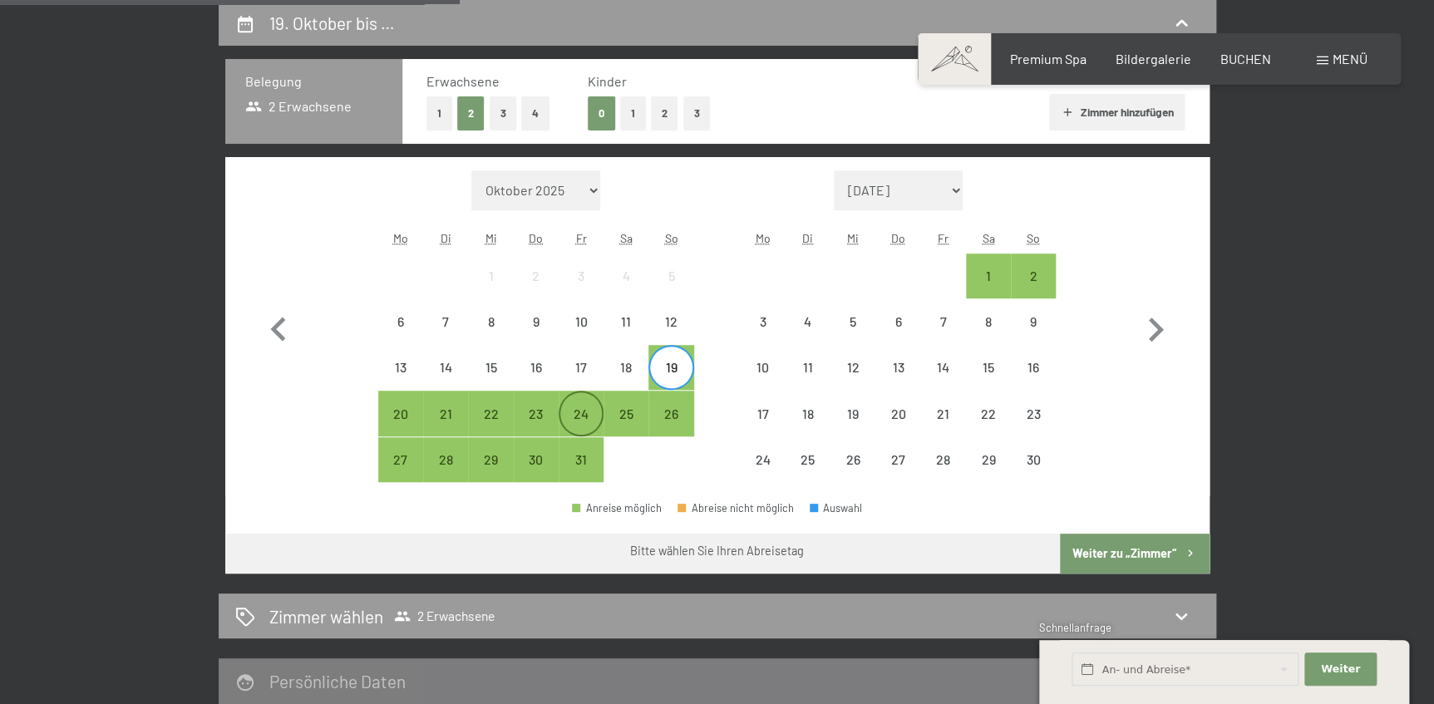
click at [581, 416] on div "24" at bounding box center [581, 428] width 42 height 42
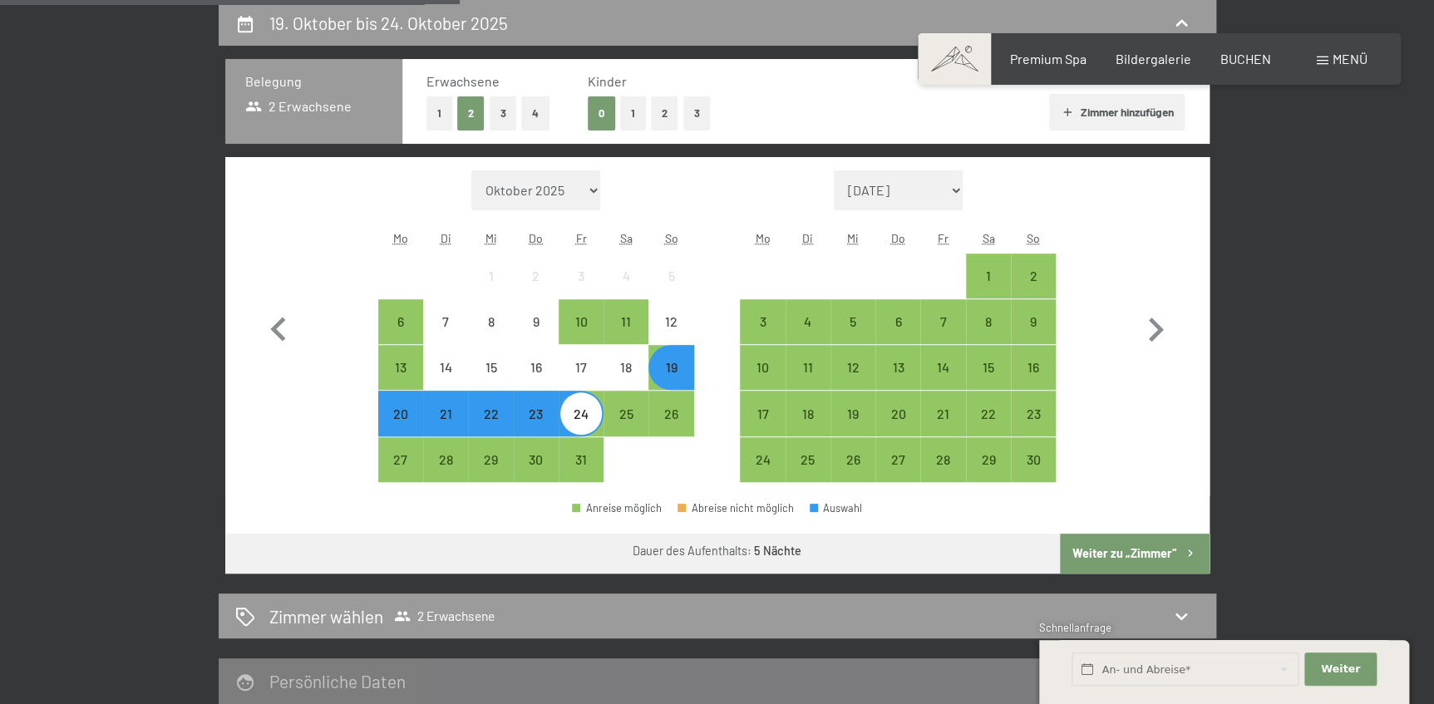
click at [1150, 560] on button "Weiter zu „Zimmer“" at bounding box center [1134, 554] width 149 height 40
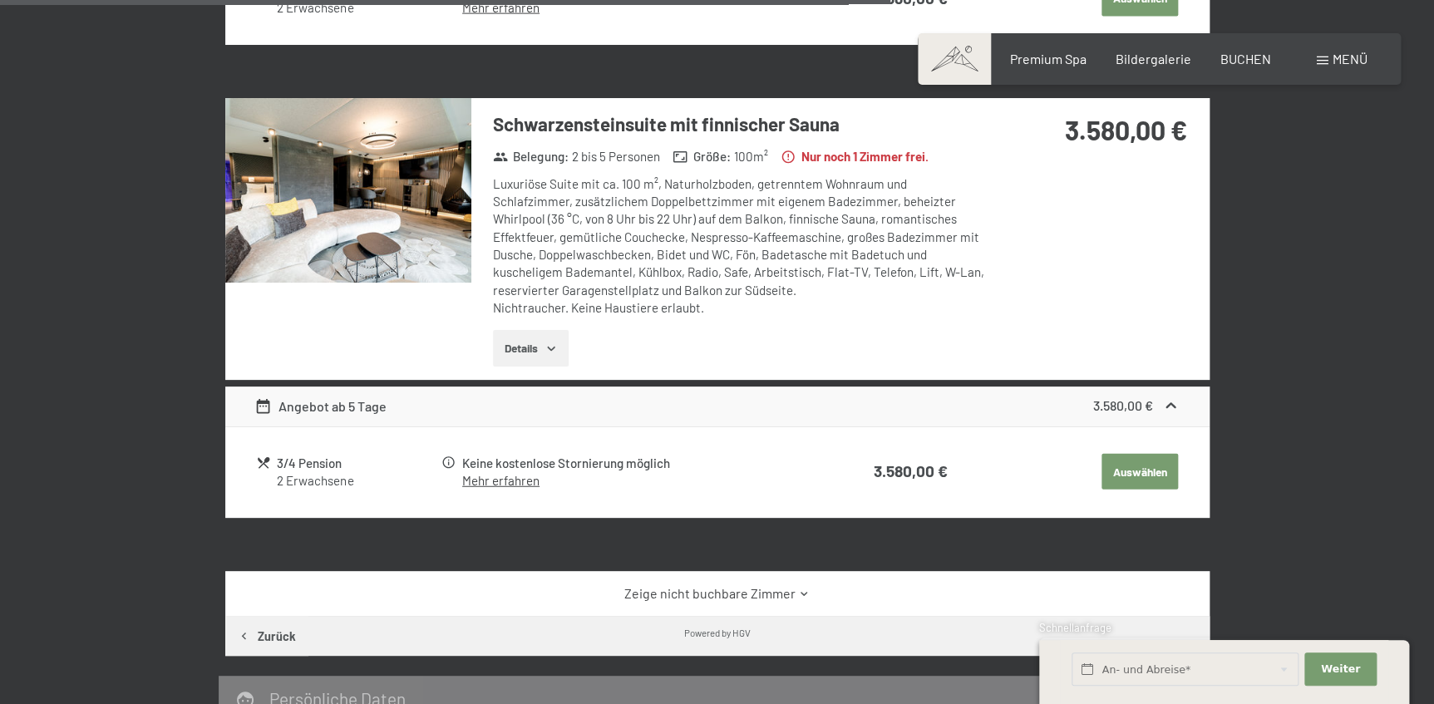
scroll to position [1984, 0]
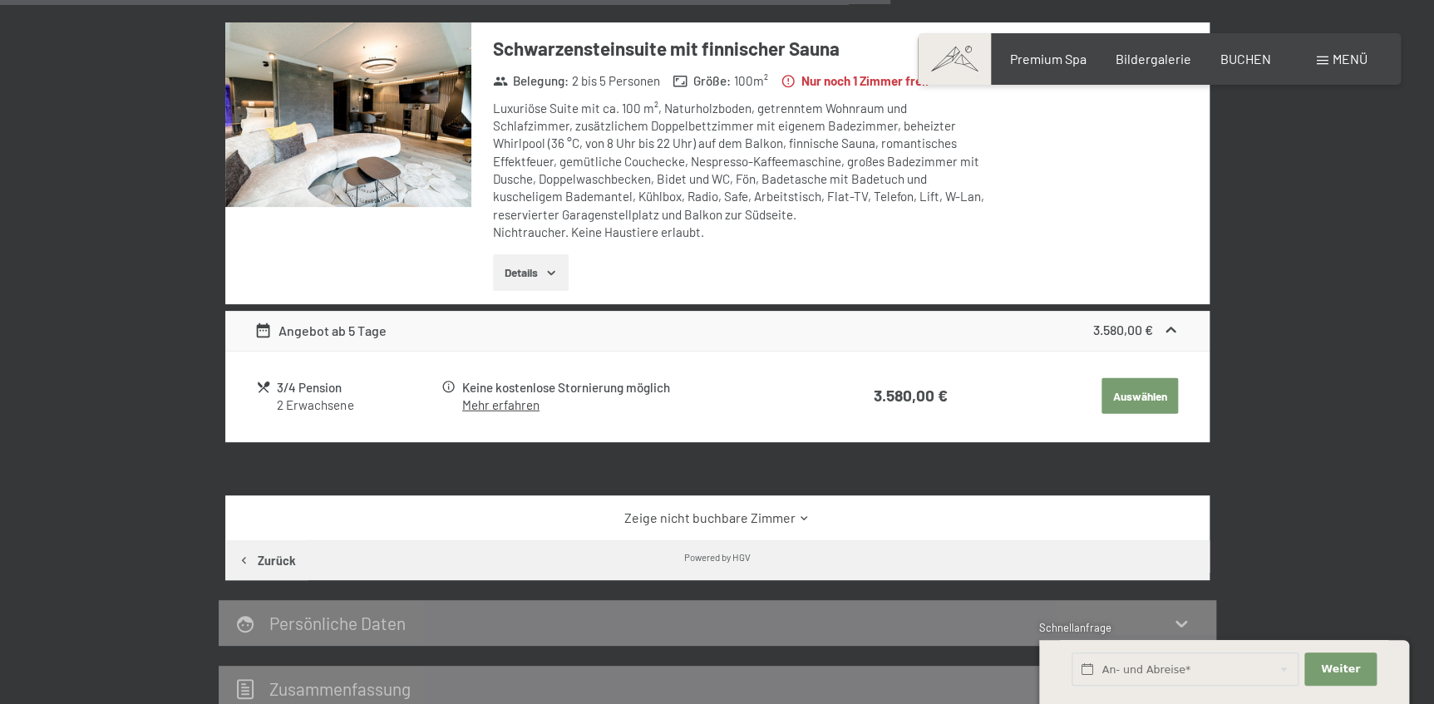
click at [664, 521] on link "Zeige nicht buchbare Zimmer" at bounding box center [716, 518] width 925 height 18
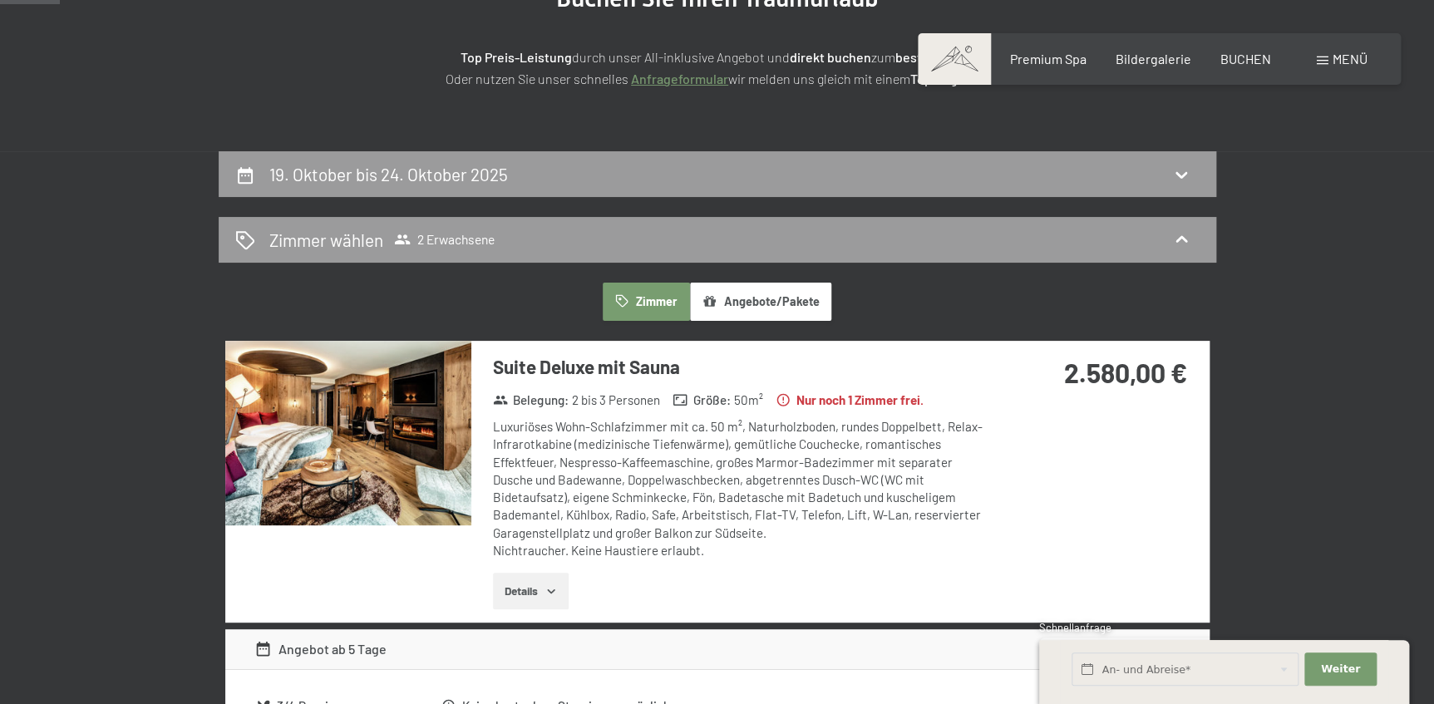
scroll to position [0, 0]
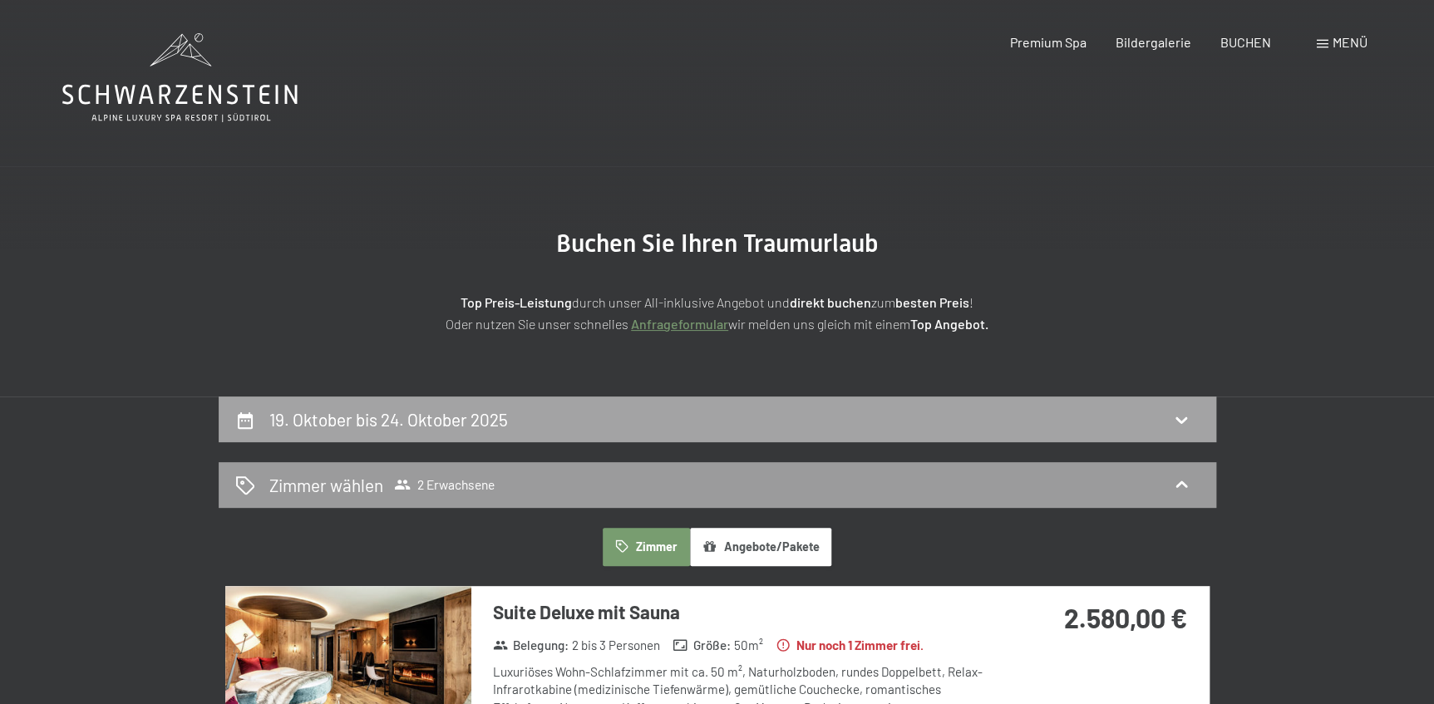
click at [465, 415] on h2 "19. Oktober bis 24. Oktober 2025" at bounding box center [388, 419] width 239 height 21
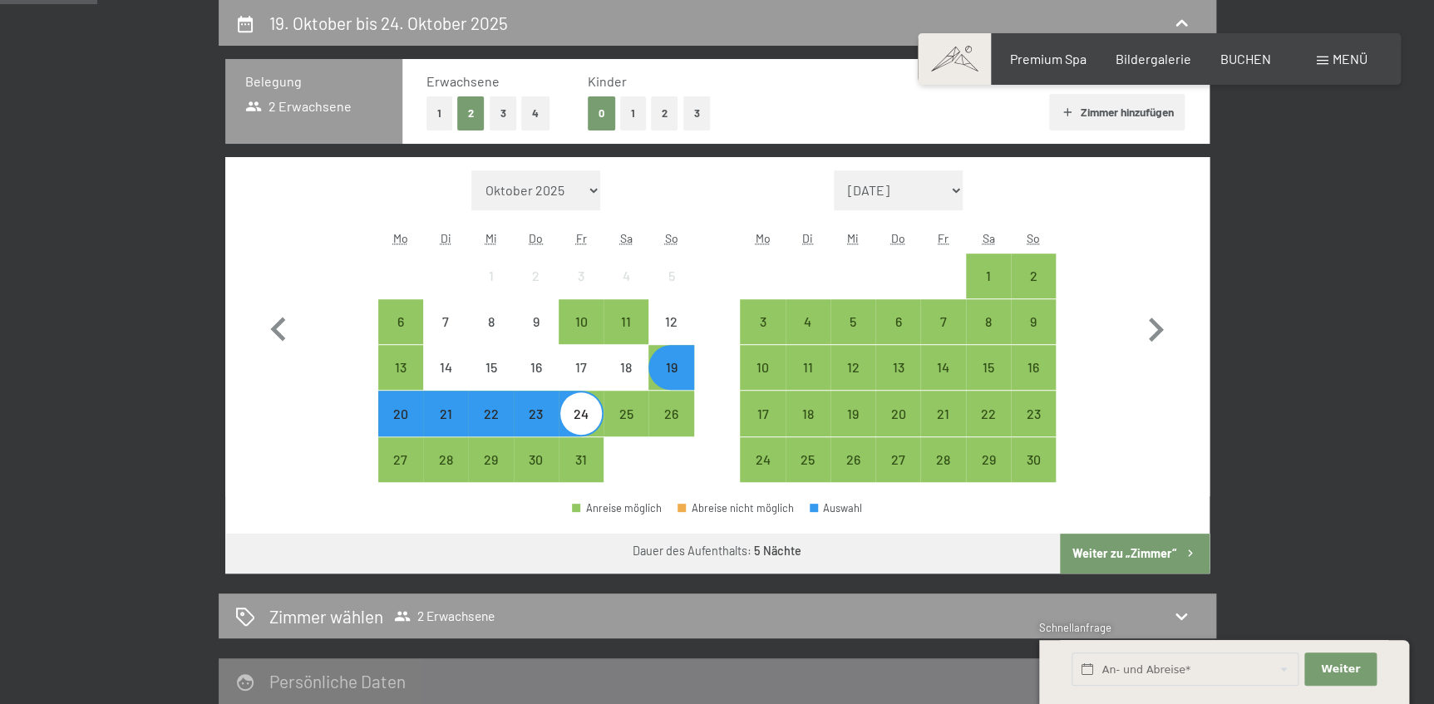
click at [402, 423] on div "20" at bounding box center [401, 428] width 42 height 42
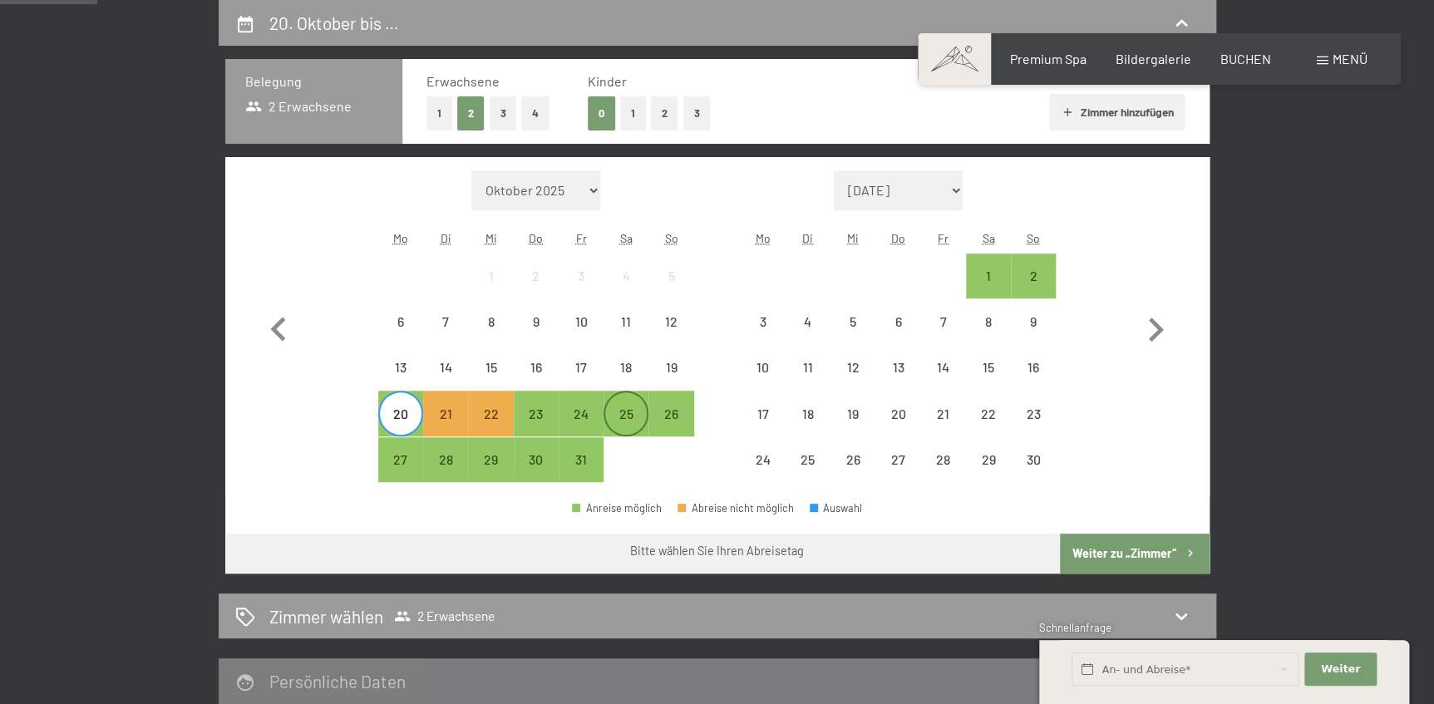
click at [629, 414] on div "25" at bounding box center [626, 428] width 42 height 42
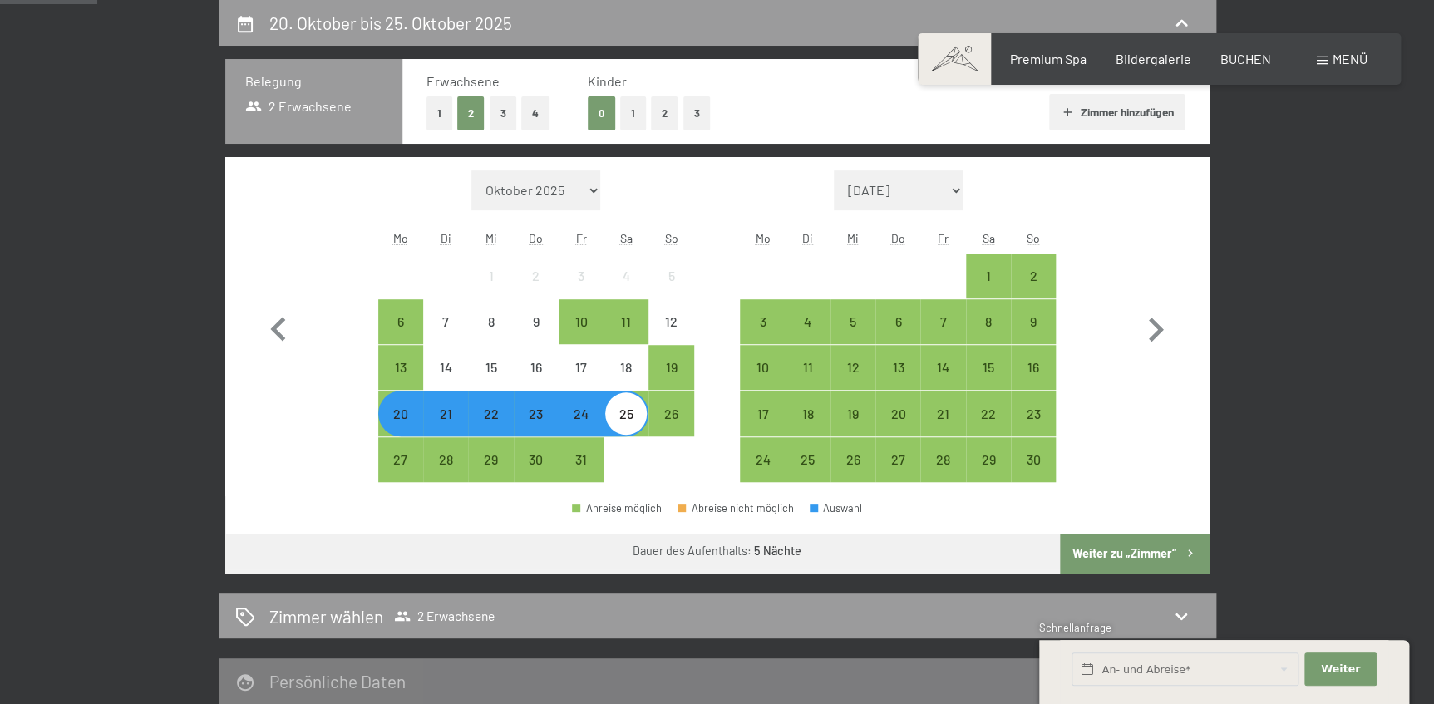
click at [1109, 554] on button "Weiter zu „Zimmer“" at bounding box center [1134, 554] width 149 height 40
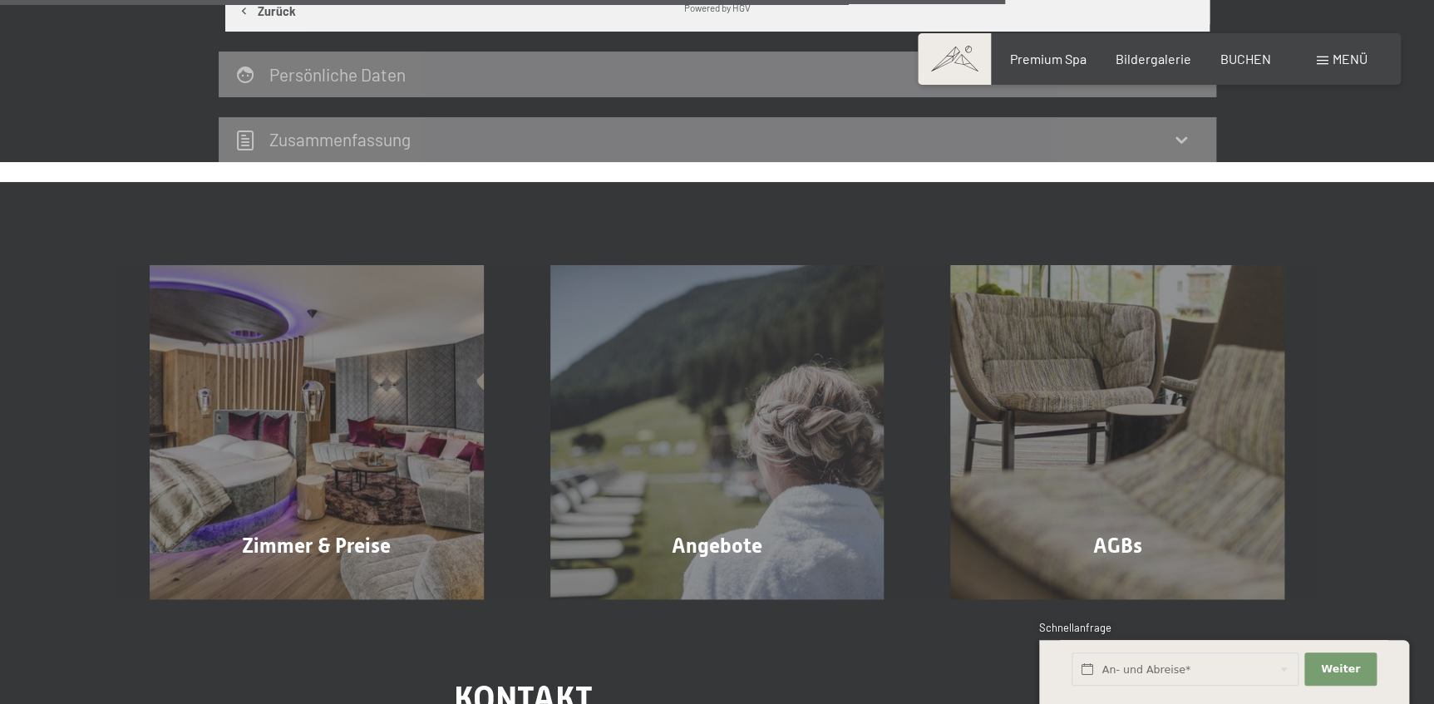
scroll to position [2135, 0]
